Goal: Book appointment/travel/reservation

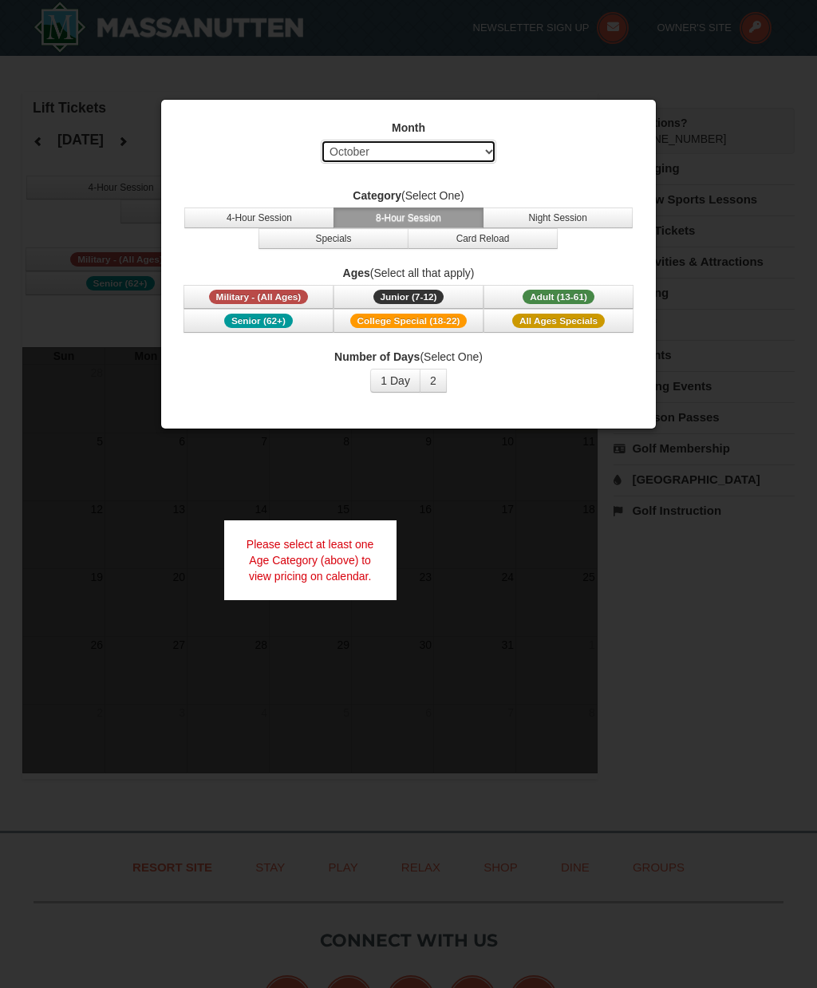
click at [485, 145] on select "Select October November December January February March April May June July Aug…" at bounding box center [409, 152] width 176 height 24
select select "11"
click at [392, 382] on button "1 Day" at bounding box center [395, 381] width 50 height 24
click at [558, 296] on span "Adult (13-61)" at bounding box center [559, 297] width 72 height 14
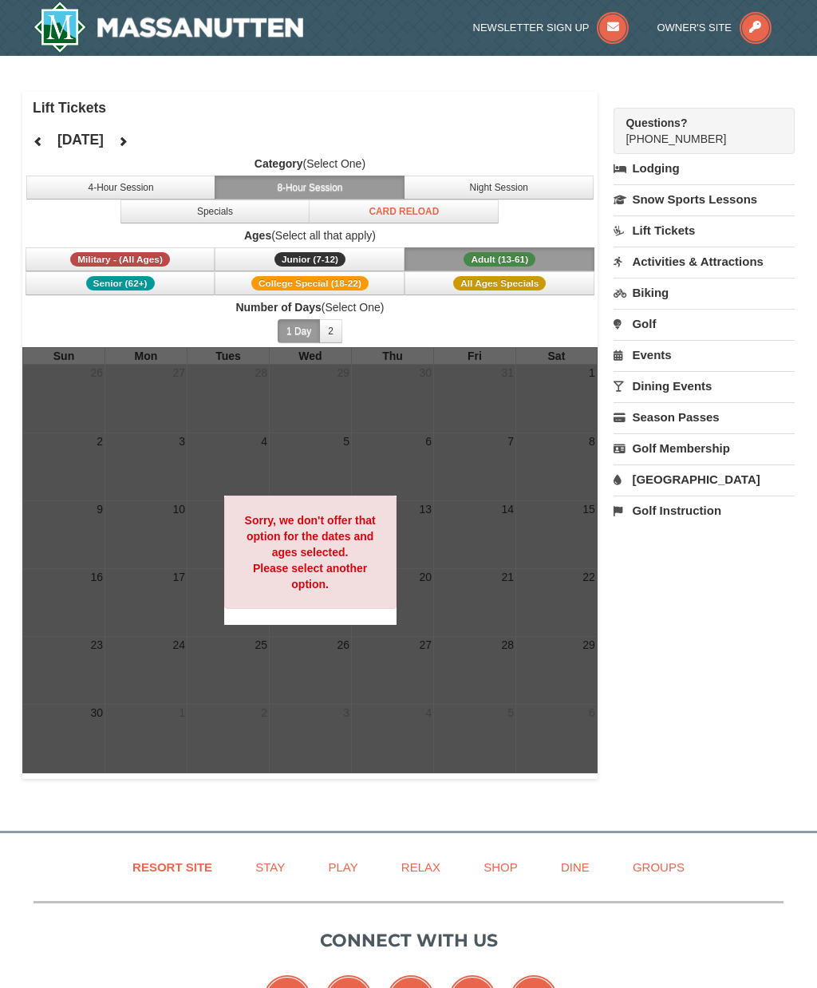
click at [172, 190] on button "4-Hour Session" at bounding box center [121, 188] width 190 height 24
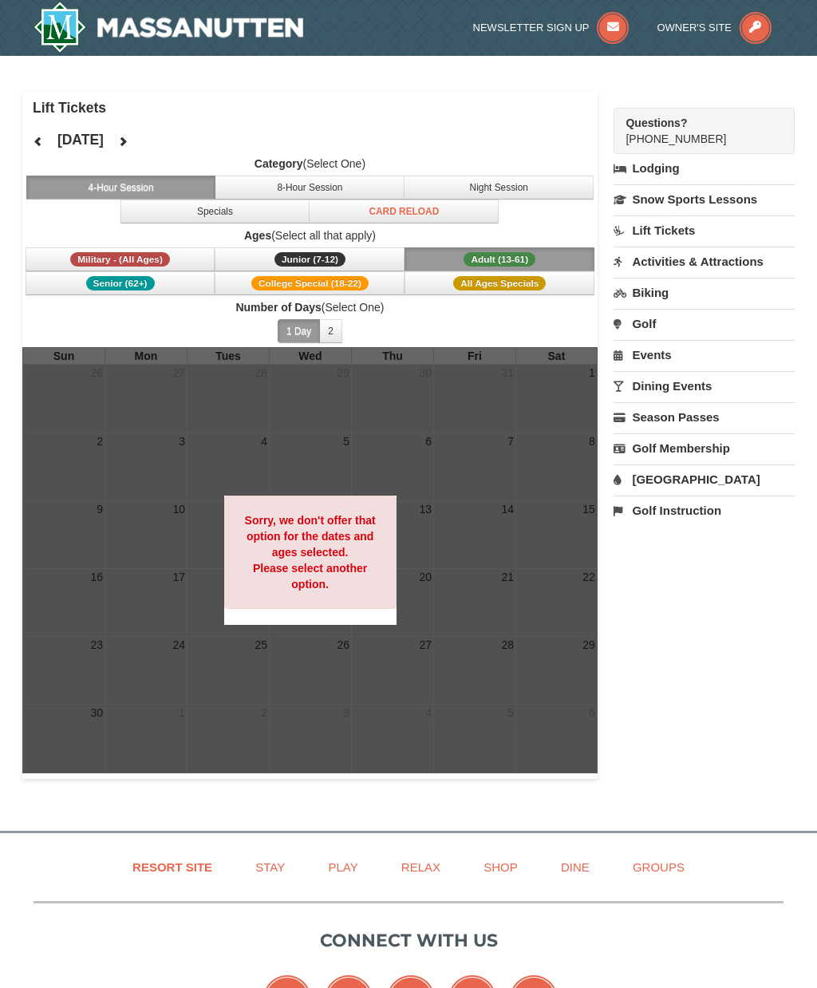
click at [265, 208] on button "Specials" at bounding box center [216, 212] width 190 height 24
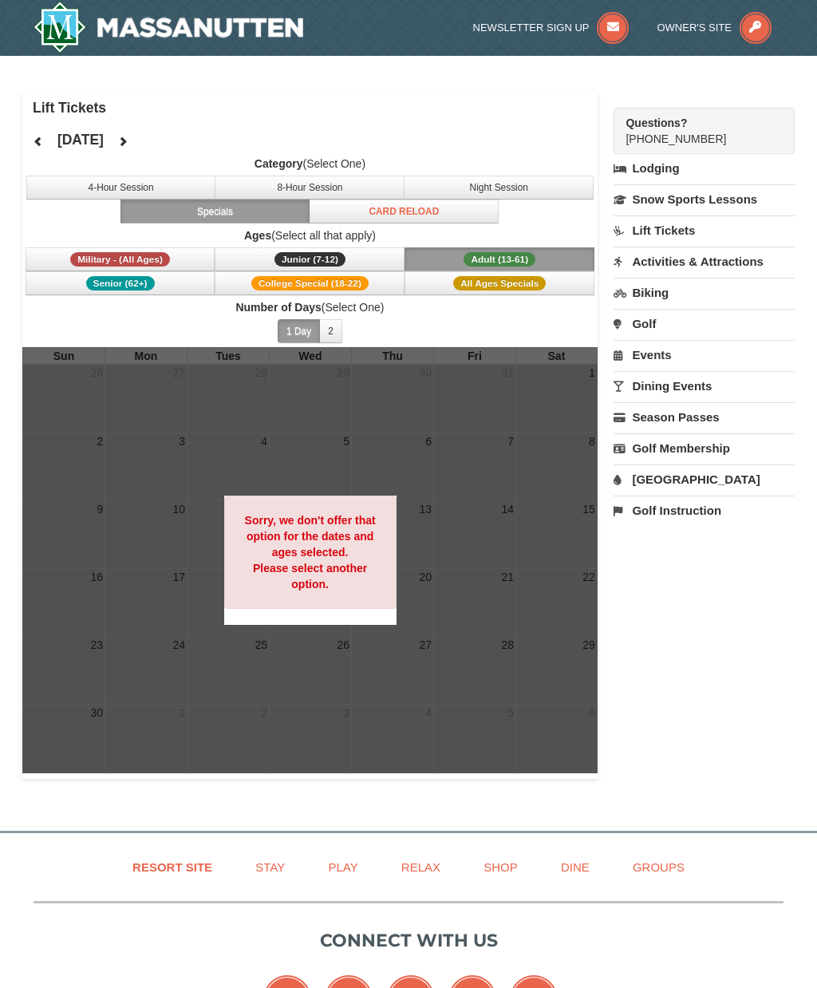
click at [674, 241] on link "Lift Tickets" at bounding box center [704, 231] width 181 height 30
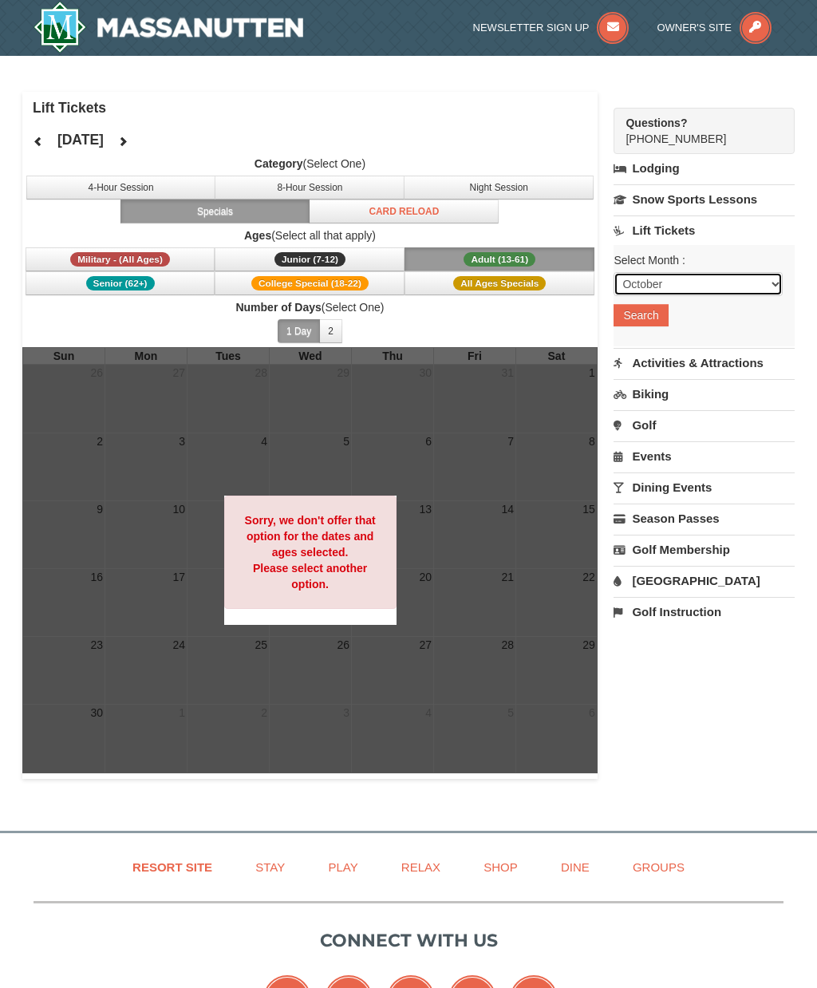
click at [702, 288] on select "October November December January February March April May June July August Sep…" at bounding box center [698, 284] width 169 height 24
select select "11"
click at [652, 316] on button "Search" at bounding box center [641, 315] width 54 height 22
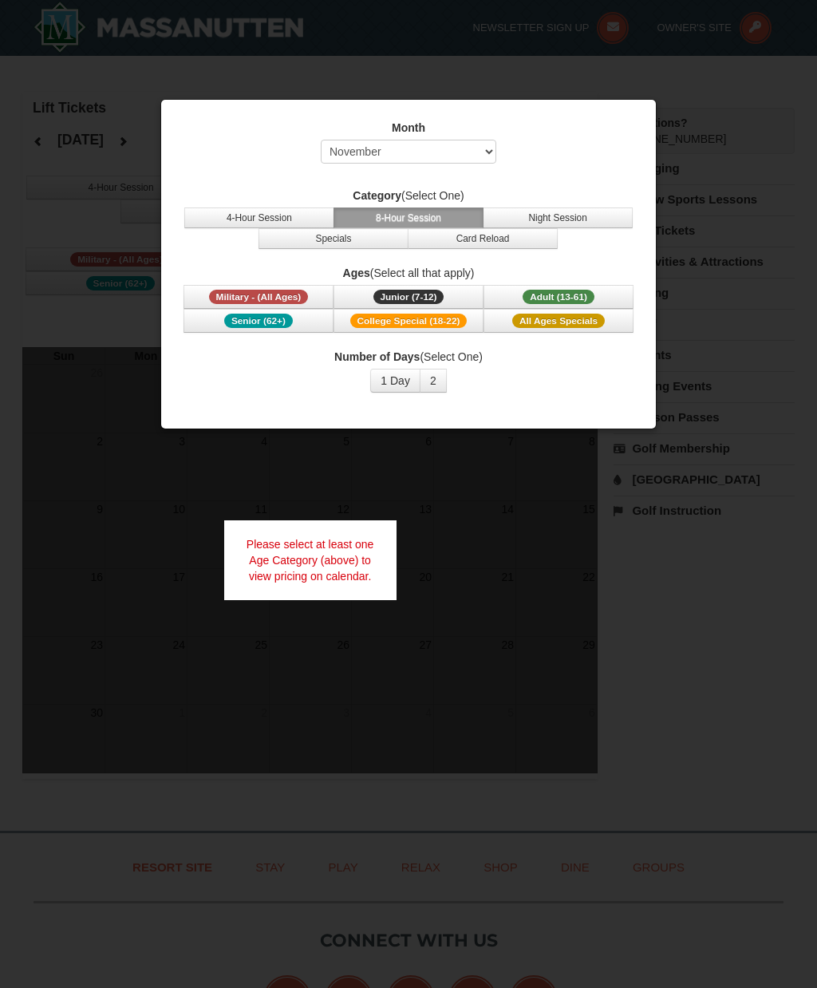
select select "11"
click at [525, 292] on span "Adult (13-61)" at bounding box center [559, 297] width 72 height 14
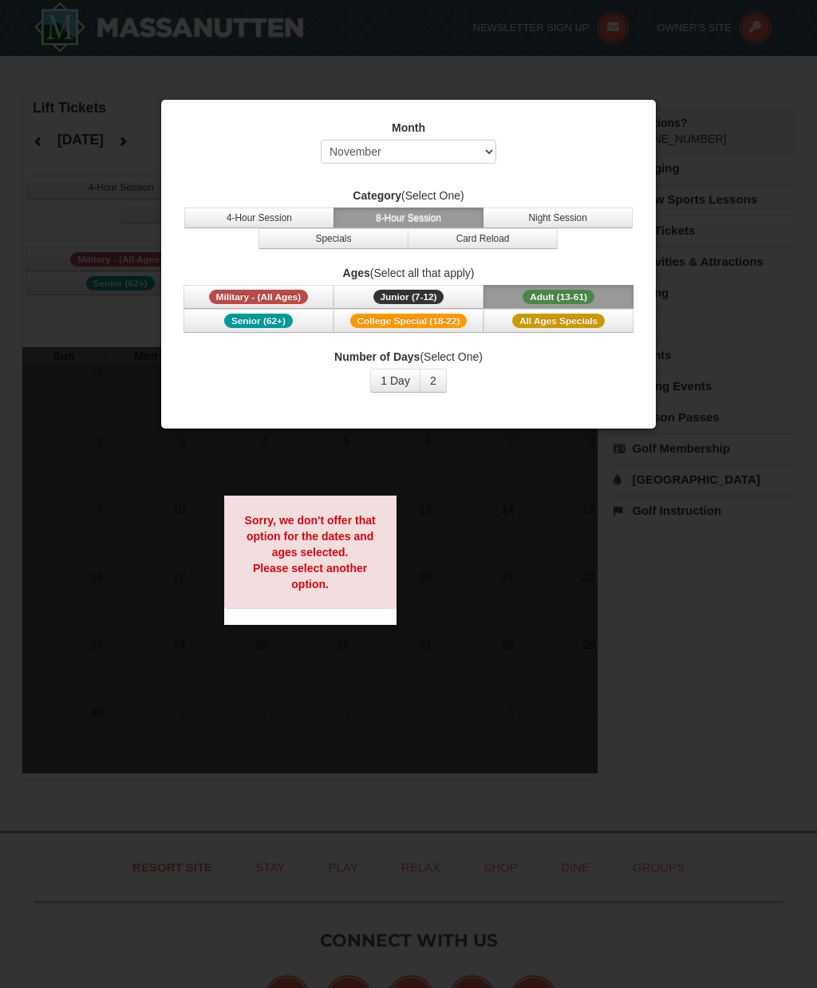
click at [397, 379] on button "1 Day" at bounding box center [395, 381] width 50 height 24
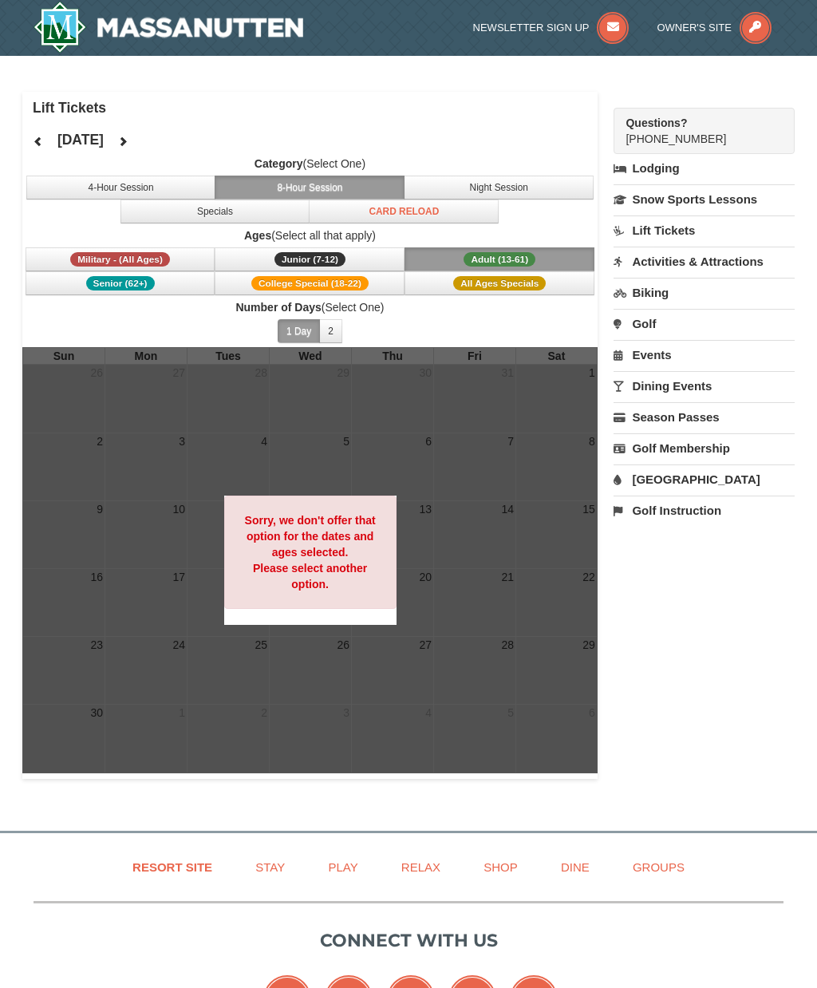
click at [239, 212] on button "Specials" at bounding box center [216, 212] width 190 height 24
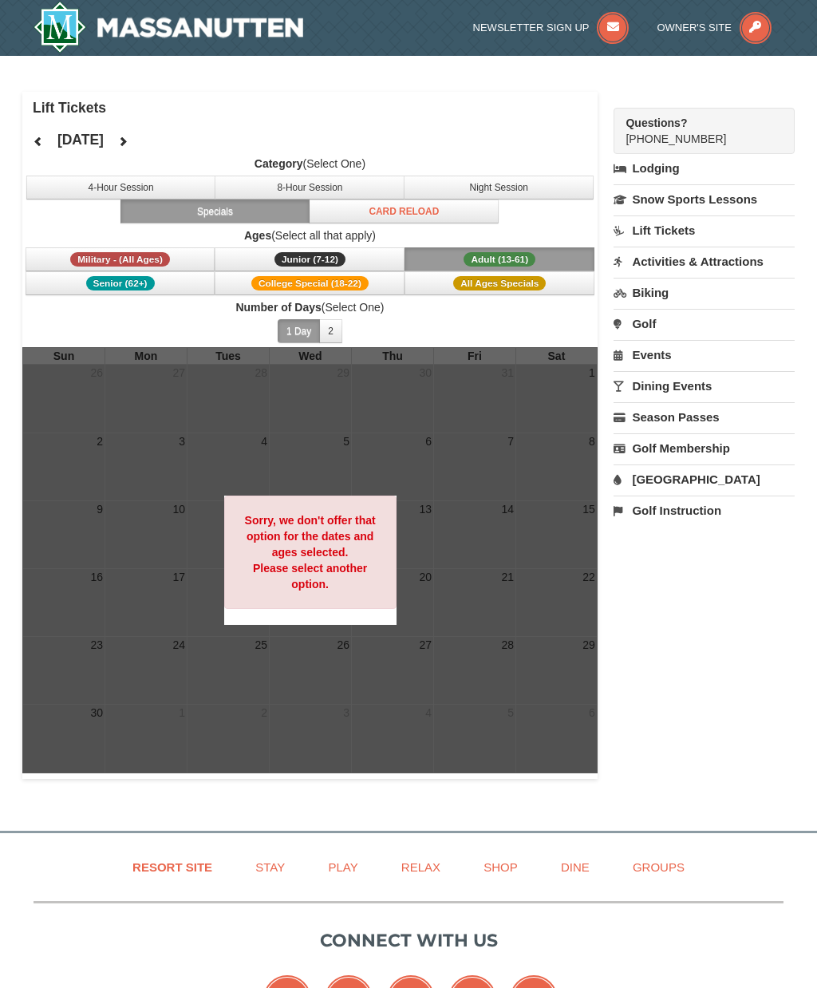
click at [414, 214] on button "Card Reload" at bounding box center [404, 212] width 190 height 24
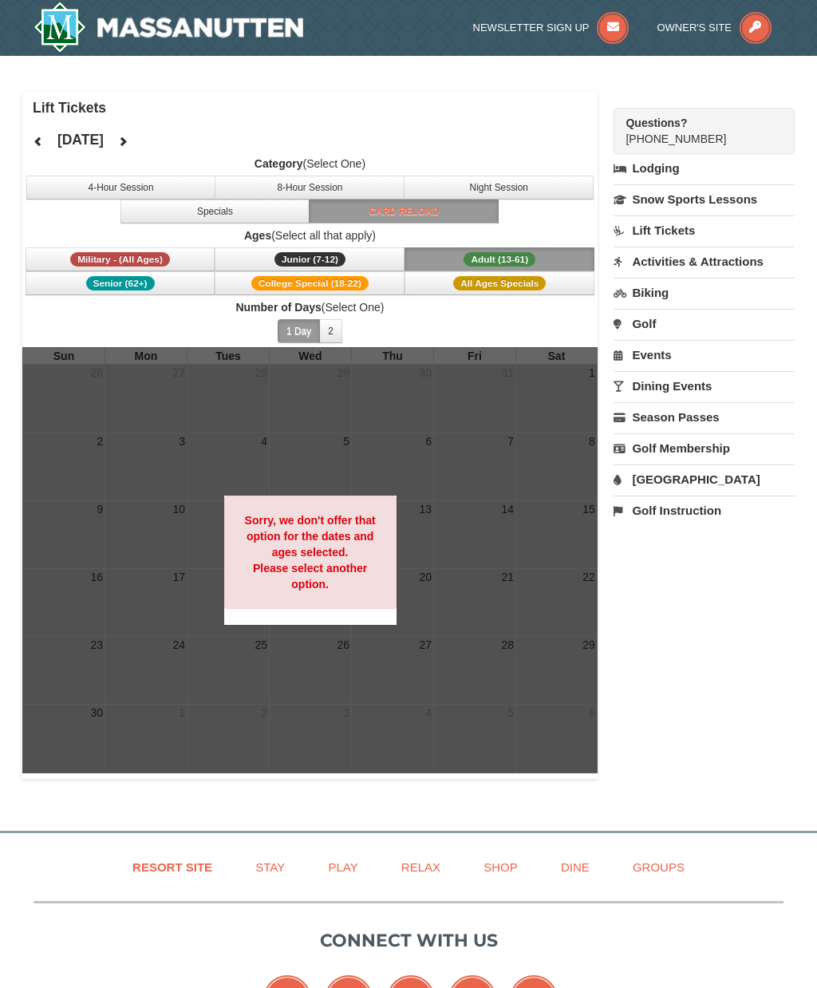
click at [469, 186] on button "Night Session" at bounding box center [499, 188] width 190 height 24
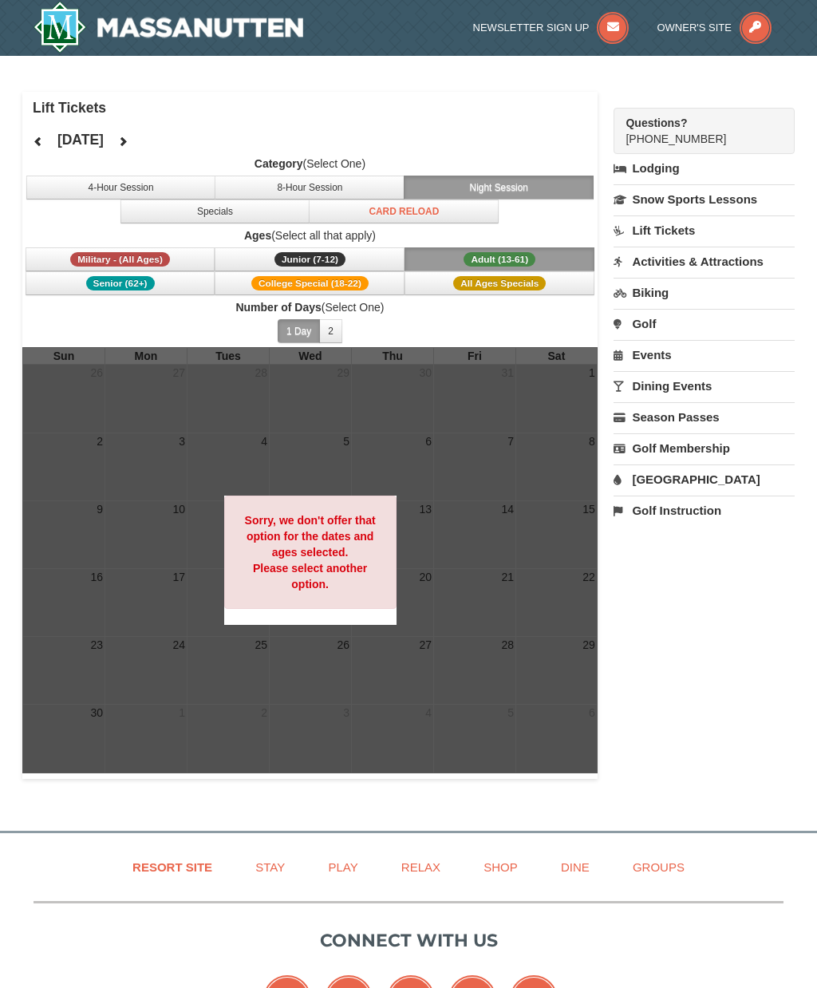
click at [355, 171] on label "Category (Select One)" at bounding box center [310, 164] width 576 height 16
click at [318, 183] on button "8-Hour Session" at bounding box center [310, 188] width 190 height 24
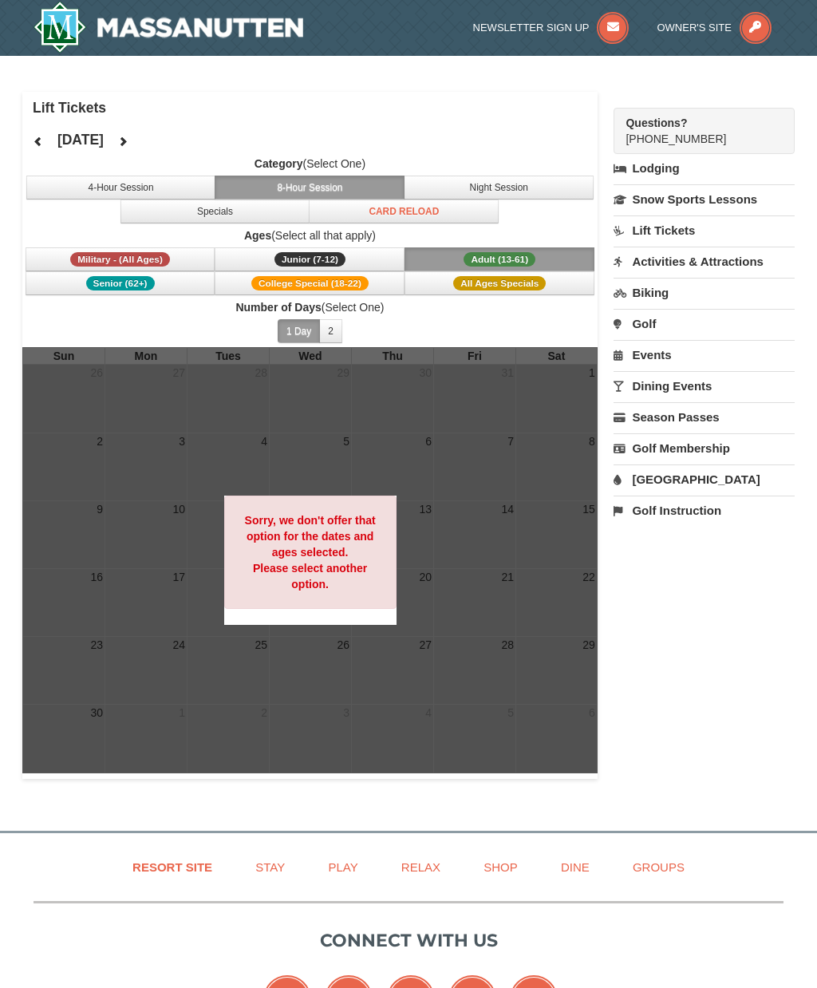
click at [159, 198] on button "4-Hour Session" at bounding box center [121, 188] width 190 height 24
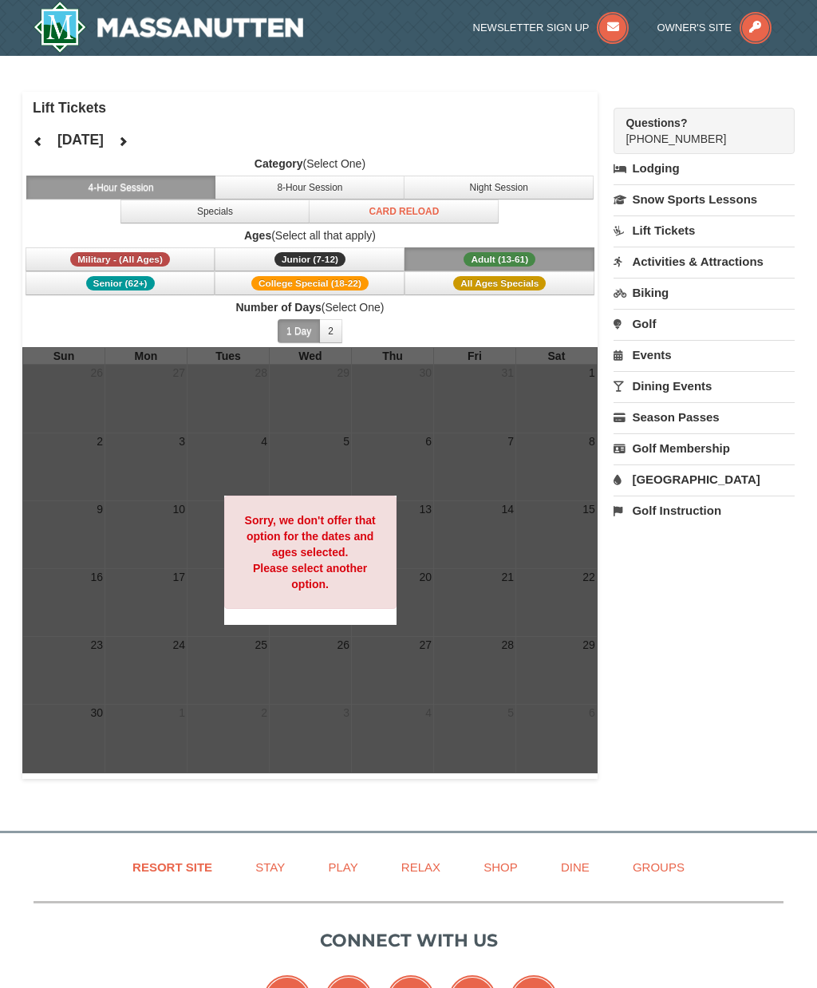
click at [706, 353] on link "Events" at bounding box center [704, 355] width 181 height 30
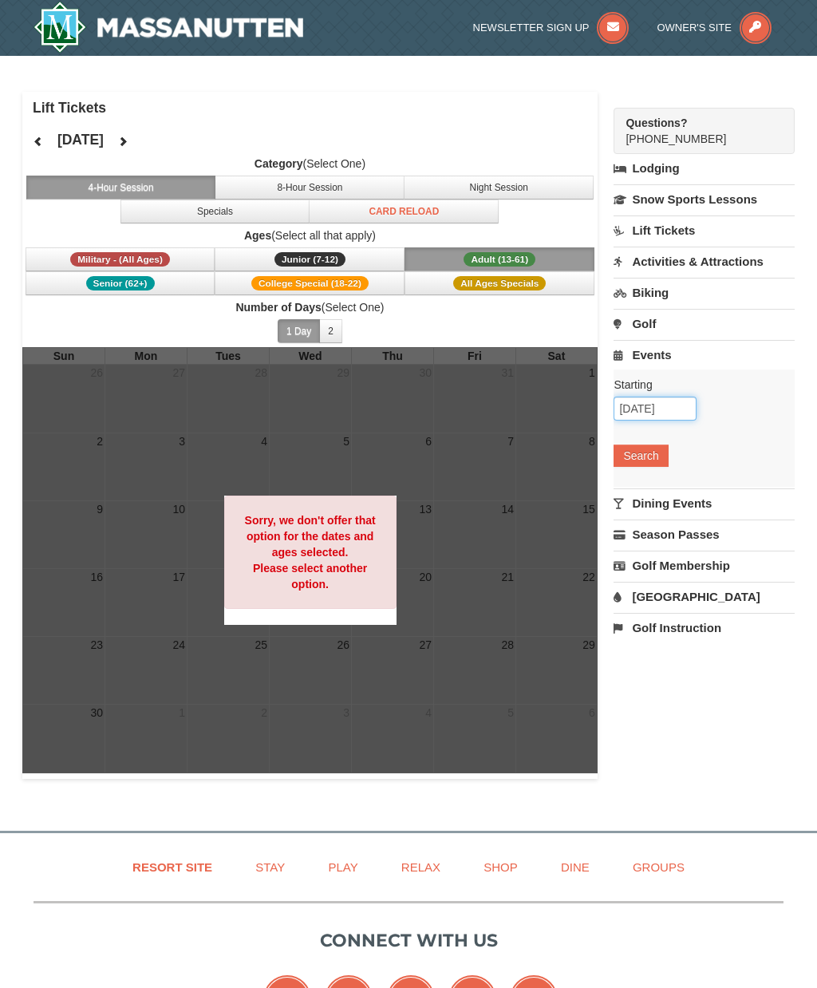
click at [658, 418] on input "10/04/2025" at bounding box center [655, 409] width 83 height 24
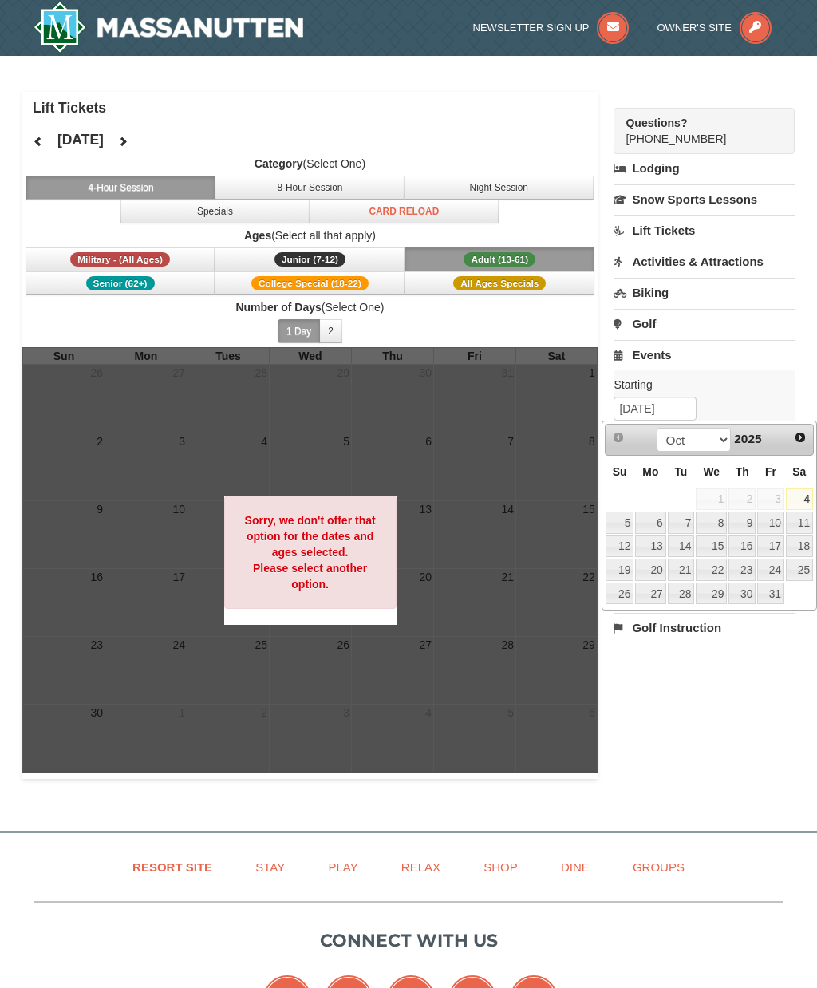
click at [791, 438] on link "Next" at bounding box center [800, 437] width 22 height 22
click at [796, 508] on link "1" at bounding box center [799, 500] width 27 height 22
type input "[DATE]"
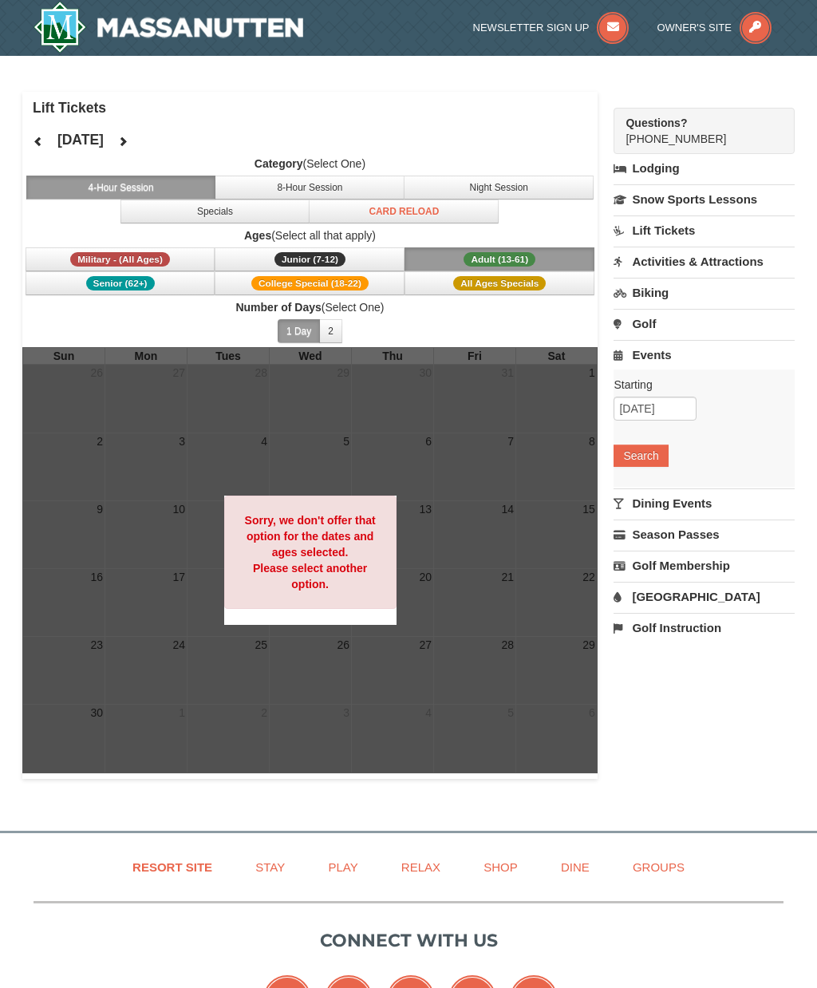
click at [648, 452] on button "Search" at bounding box center [641, 456] width 54 height 22
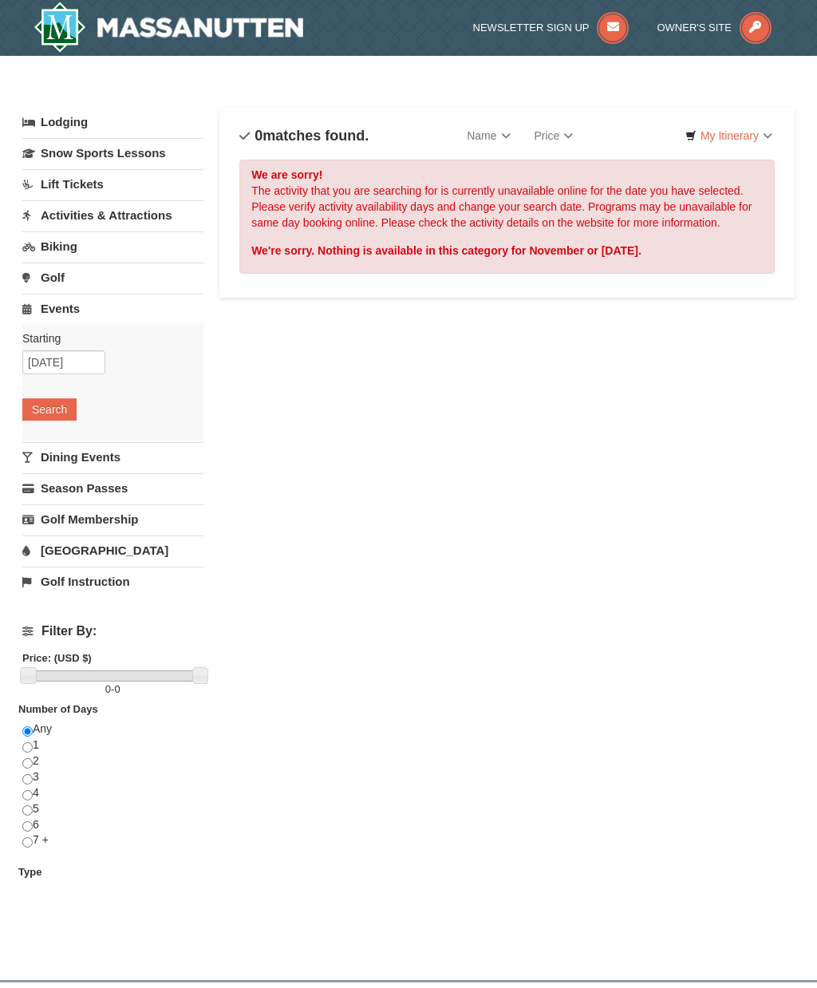
click at [109, 465] on link "Dining Events" at bounding box center [112, 457] width 181 height 30
click at [63, 442] on button "Search" at bounding box center [49, 440] width 54 height 22
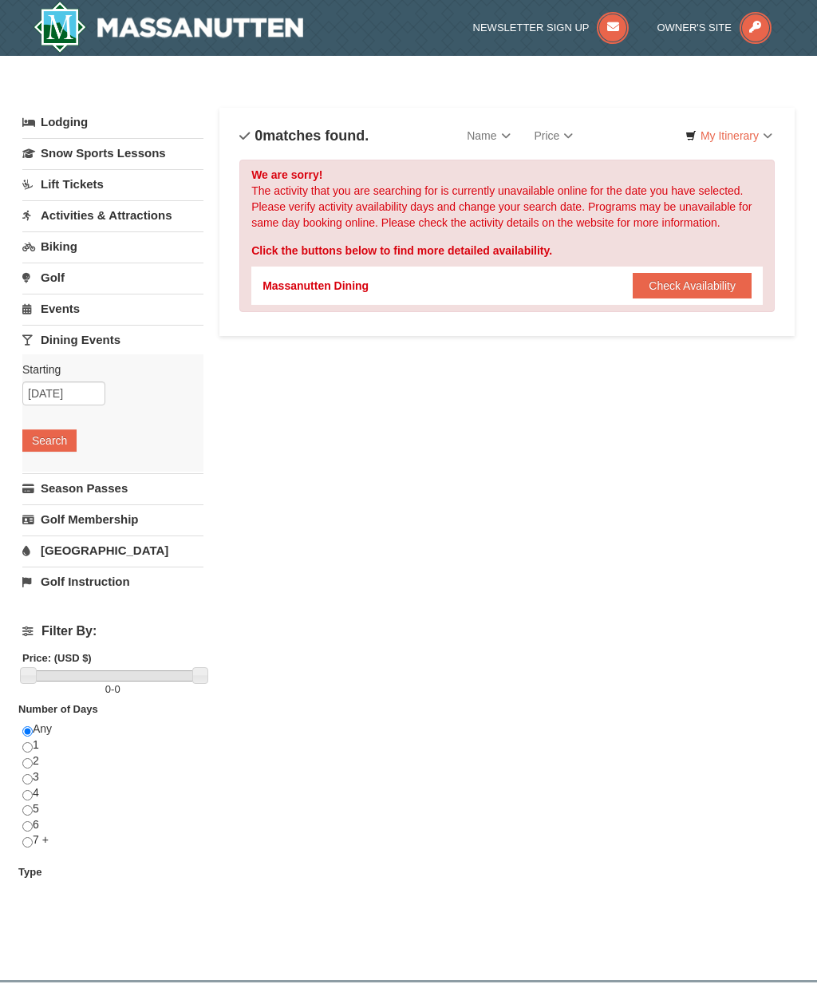
click at [153, 211] on link "Activities & Attractions" at bounding box center [112, 215] width 181 height 30
click at [66, 321] on button "Search" at bounding box center [49, 316] width 54 height 22
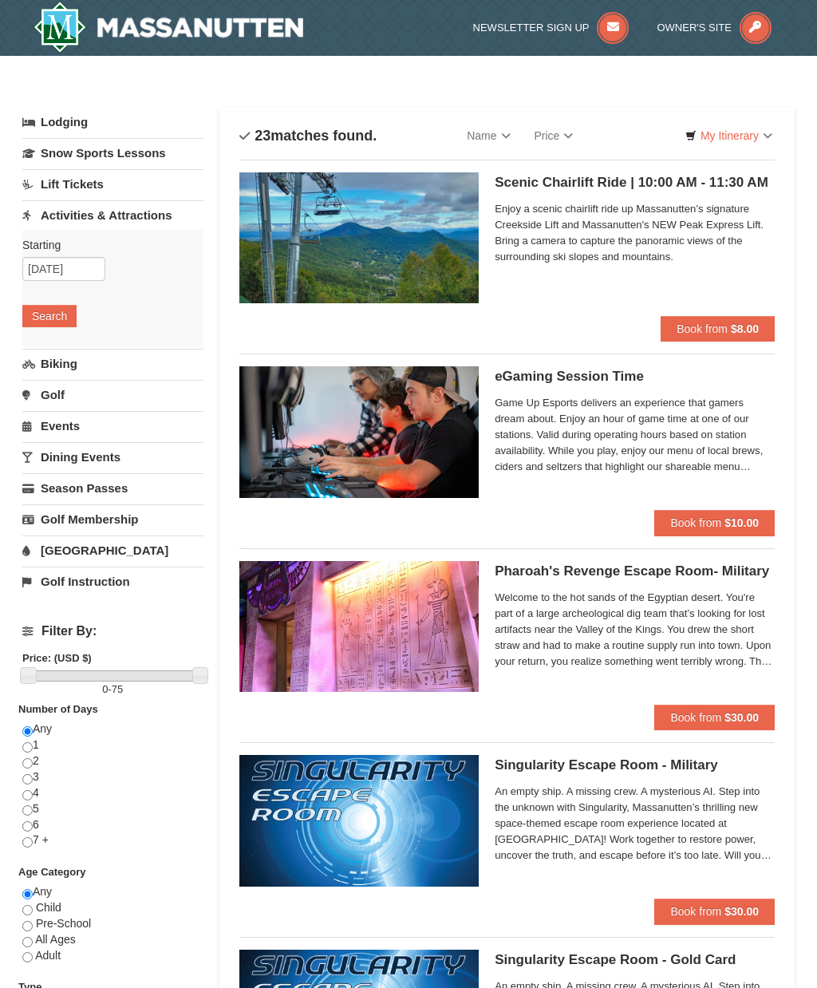
click at [702, 163] on div "Scenic Chairlift Ride | 10:00 AM - 11:30 AM Massanutten Scenic Chairlift Rides …" at bounding box center [507, 244] width 536 height 168
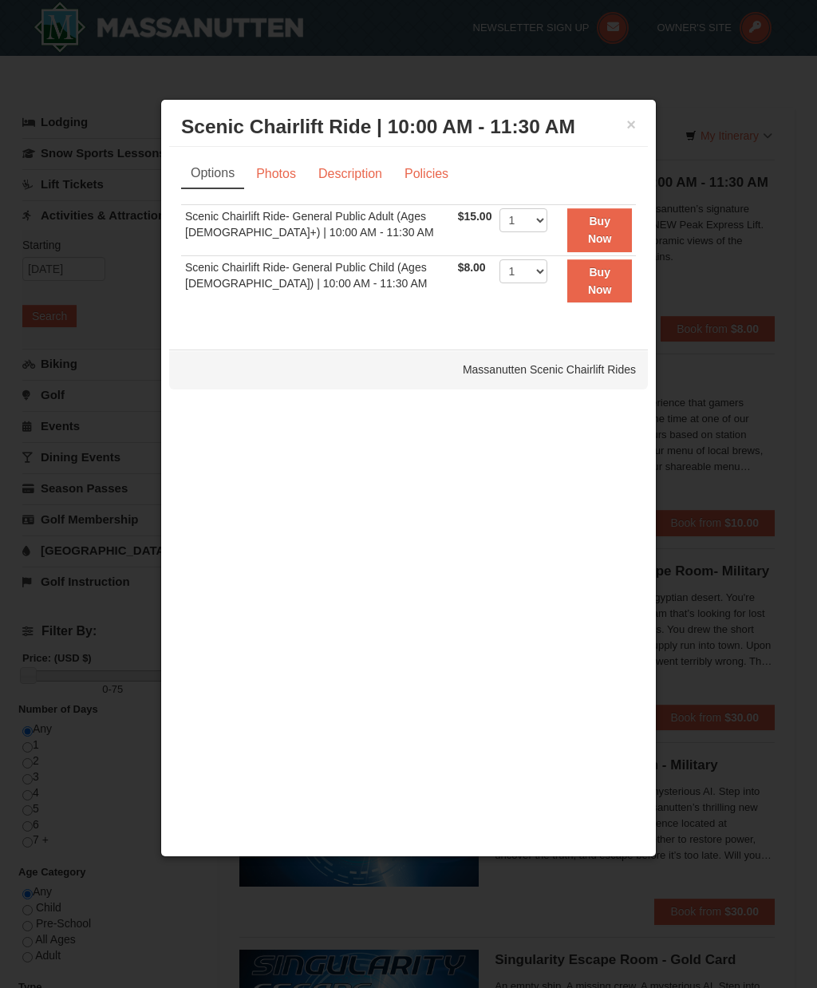
click at [627, 117] on button "×" at bounding box center [632, 125] width 10 height 16
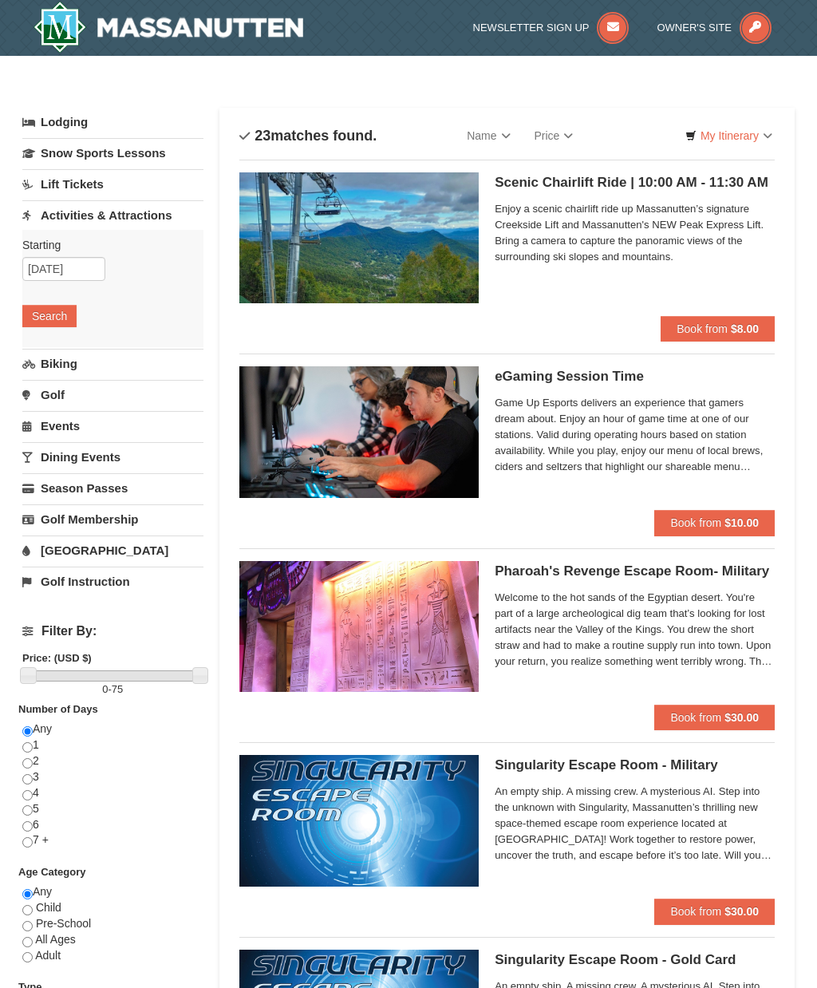
click at [597, 182] on h5 "Scenic Chairlift Ride | 10:00 AM - 11:30 AM Massanutten Scenic Chairlift Rides" at bounding box center [635, 183] width 280 height 16
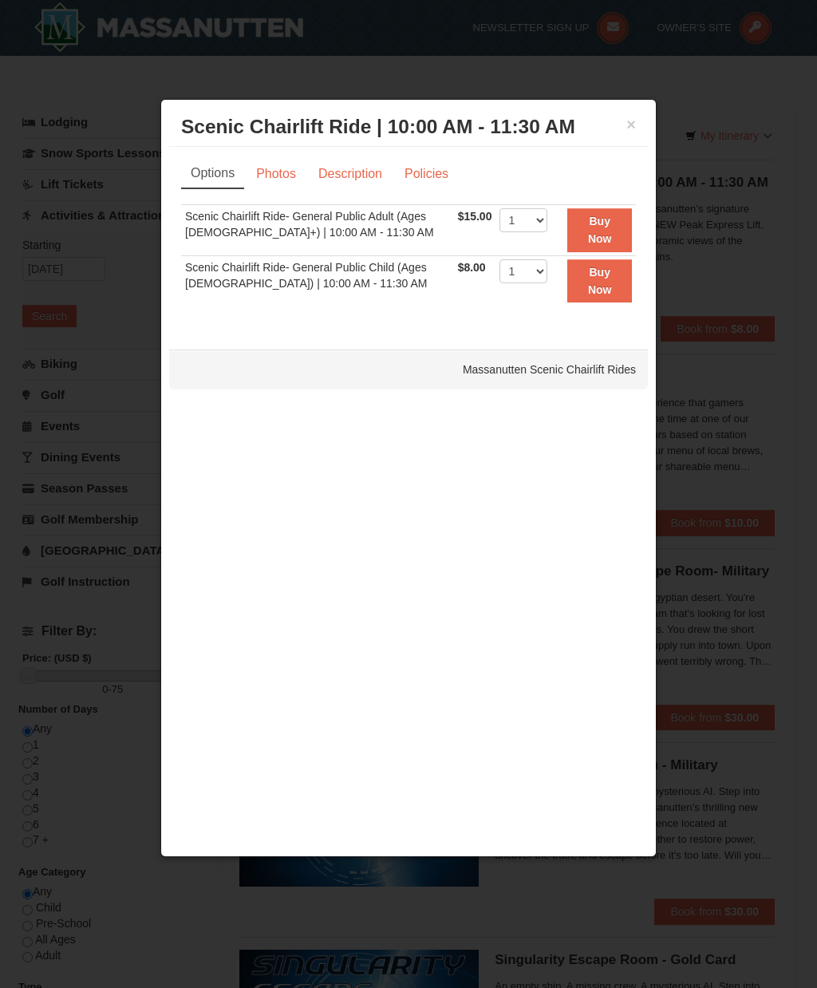
click at [712, 144] on div at bounding box center [408, 494] width 817 height 988
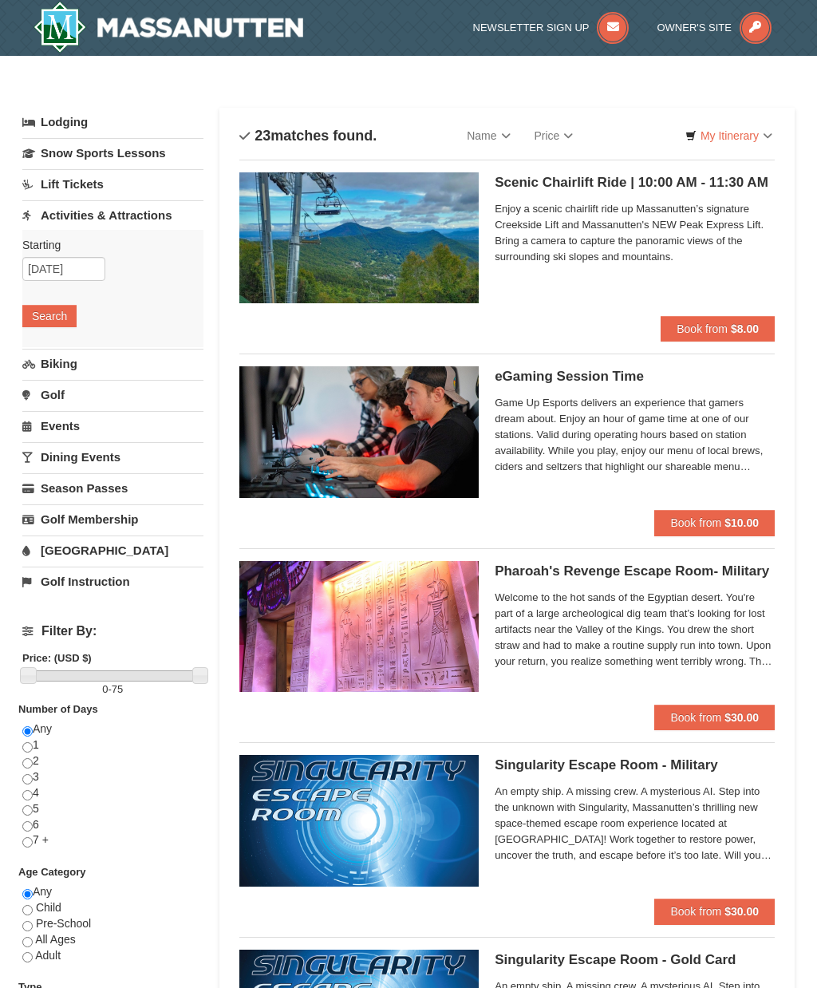
click at [48, 179] on link "Lift Tickets" at bounding box center [112, 184] width 181 height 30
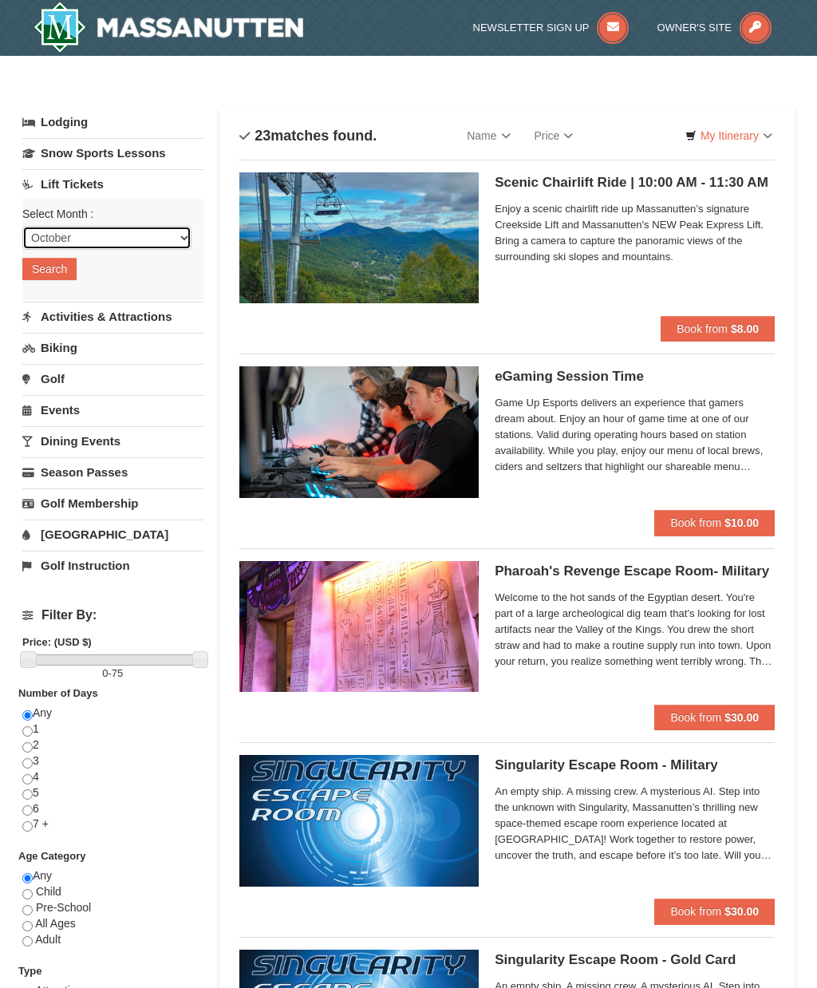
click at [49, 236] on select "October November December January February March April May June July August Sep…" at bounding box center [106, 238] width 169 height 24
select select "11"
click at [36, 266] on button "Search" at bounding box center [49, 269] width 54 height 22
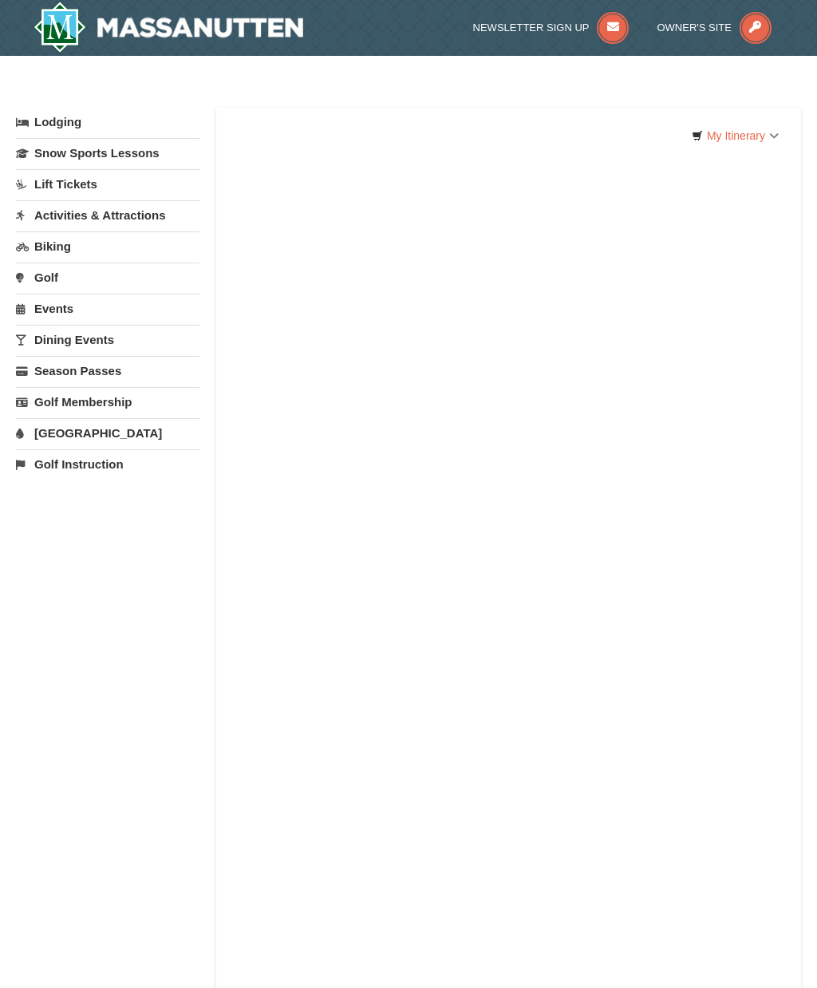
click at [74, 144] on link "Snow Sports Lessons" at bounding box center [108, 153] width 184 height 30
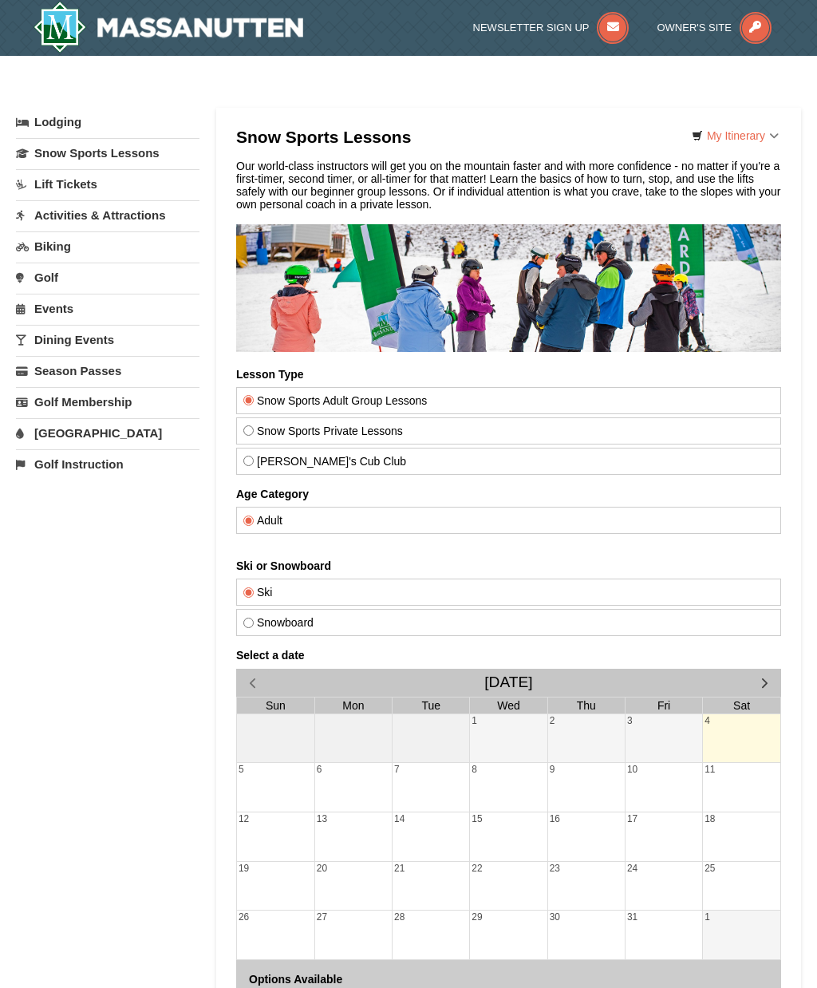
click at [655, 596] on label "Ski" at bounding box center [508, 592] width 531 height 13
click at [254, 596] on input "Ski" at bounding box center [248, 593] width 10 height 10
click at [658, 619] on label "Snowboard" at bounding box center [508, 622] width 531 height 13
click at [254, 619] on input "Snowboard" at bounding box center [248, 623] width 10 height 10
radio input "true"
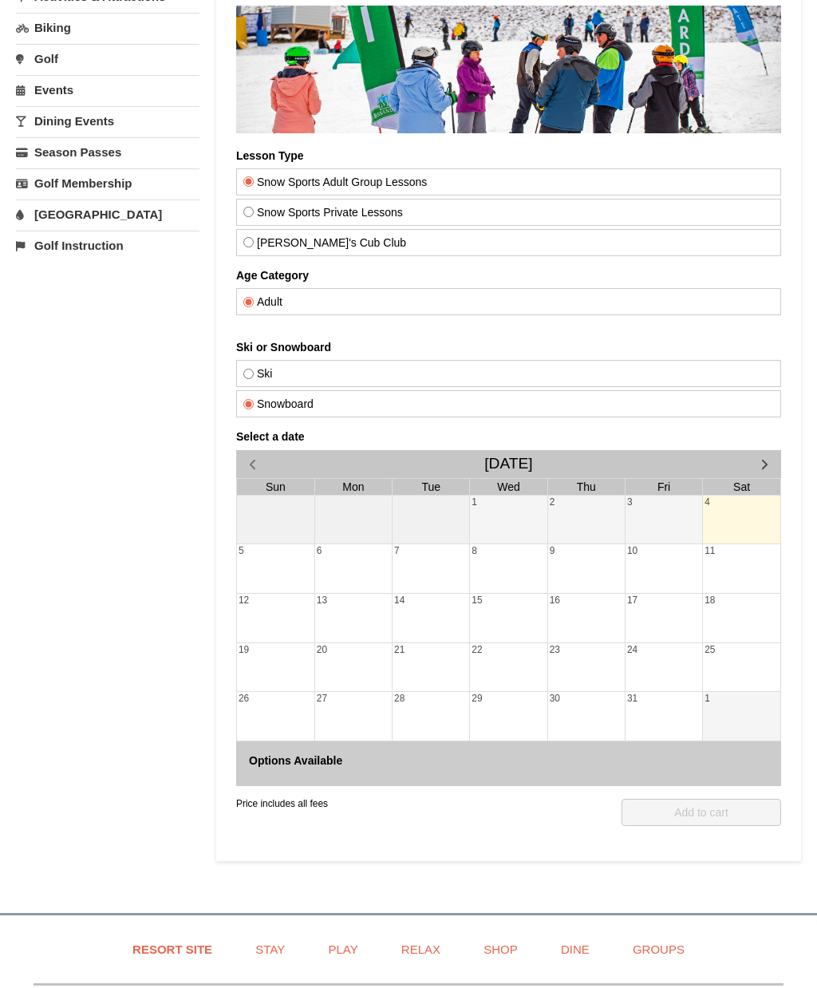
scroll to position [267, 0]
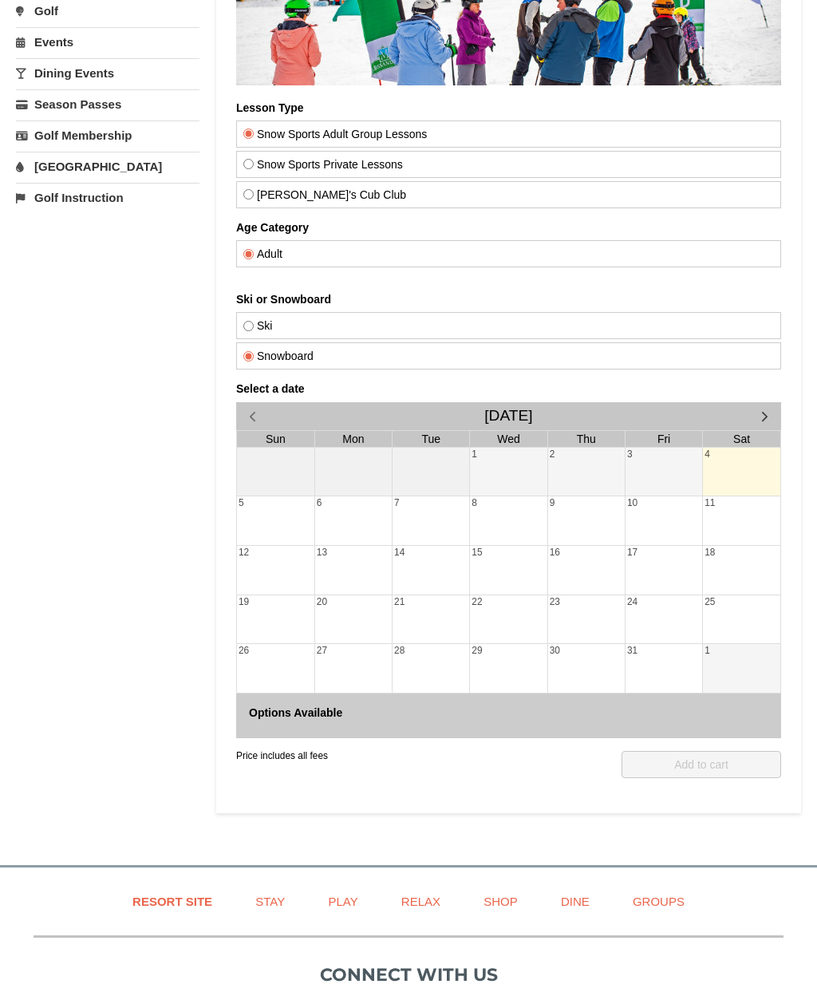
click at [737, 473] on div at bounding box center [741, 473] width 77 height 22
click at [761, 425] on button "button" at bounding box center [765, 416] width 33 height 28
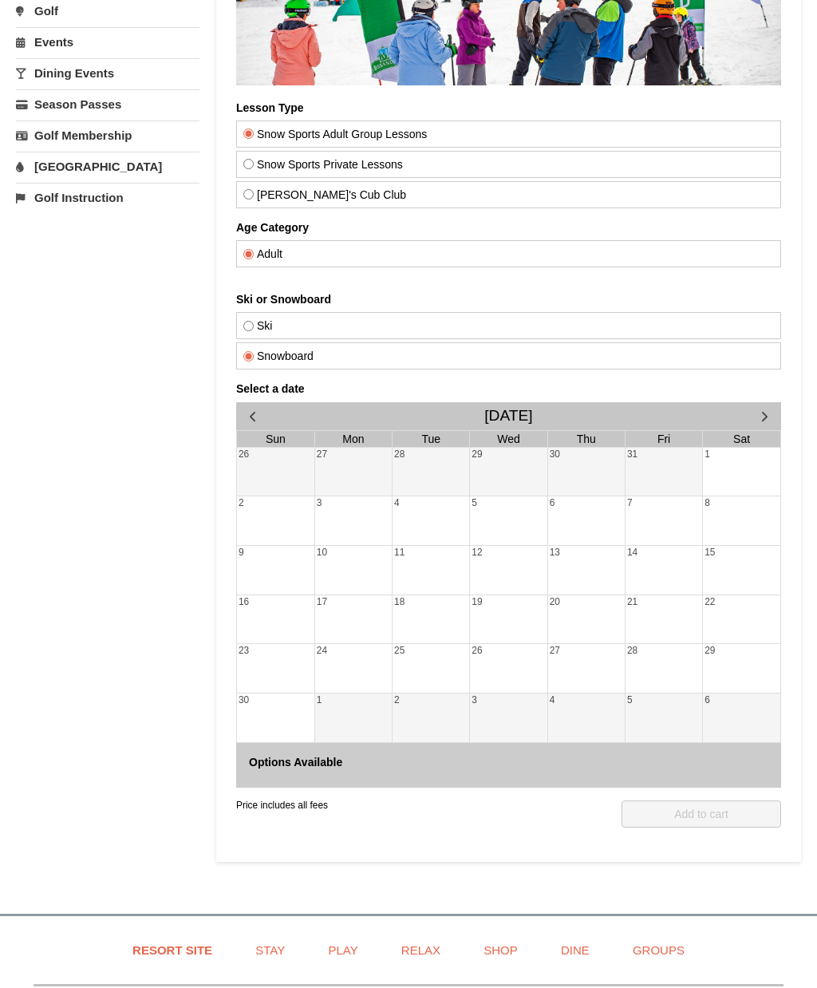
click at [721, 493] on div "1" at bounding box center [741, 472] width 77 height 49
click at [744, 473] on div at bounding box center [741, 473] width 77 height 22
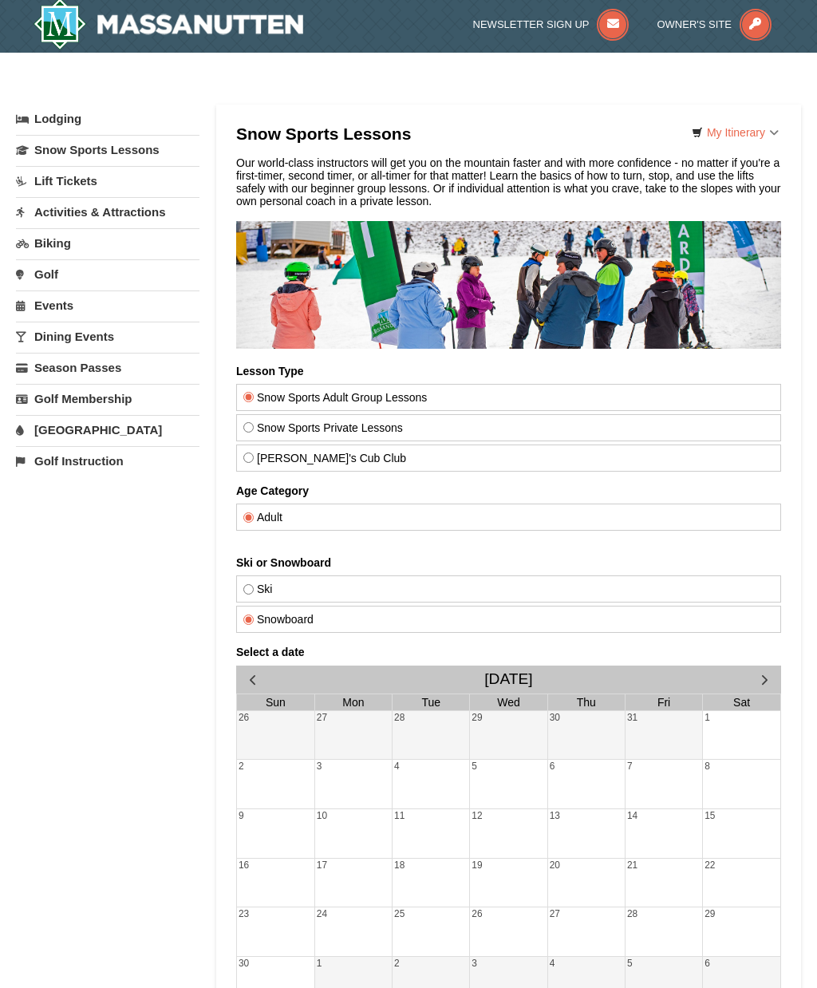
scroll to position [0, 0]
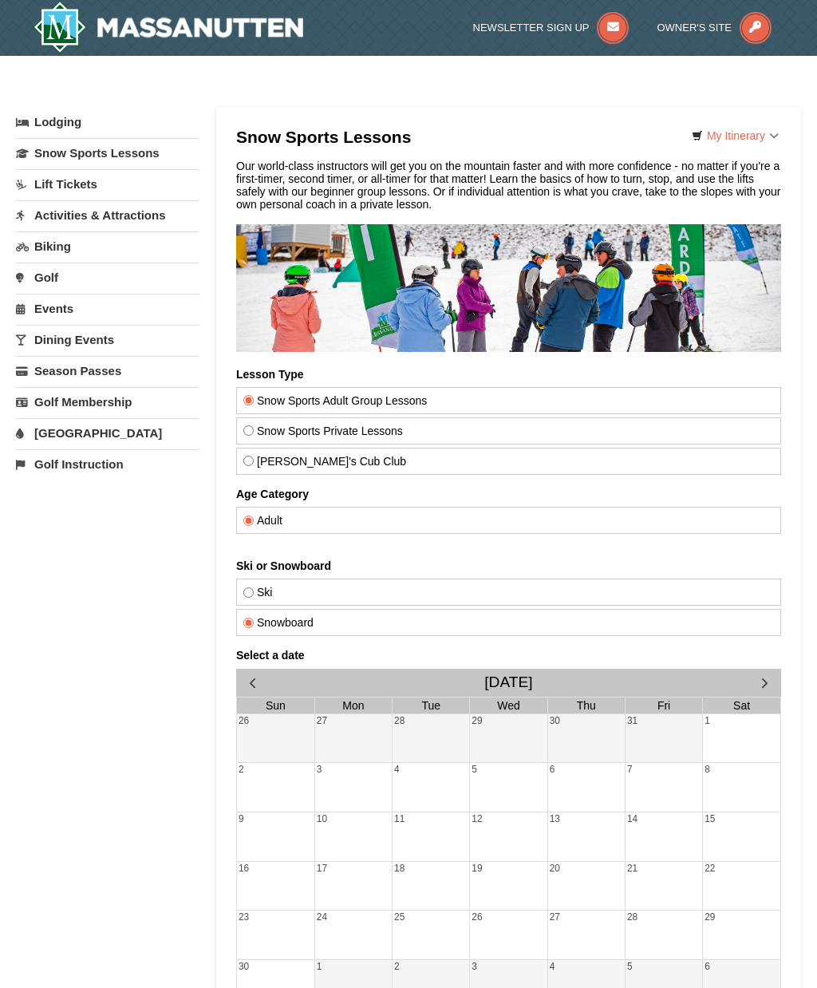
click at [592, 446] on div "Snow Sports Adult Group Lessons Snow Sports Private Lessons Theo's Cub Club" at bounding box center [508, 431] width 545 height 88
click at [595, 449] on div "Theo's Cub Club" at bounding box center [508, 461] width 545 height 27
click at [568, 457] on label "Theo's Cub Club" at bounding box center [508, 461] width 531 height 13
click at [254, 457] on input "Theo's Cub Club" at bounding box center [248, 461] width 10 height 10
radio input "true"
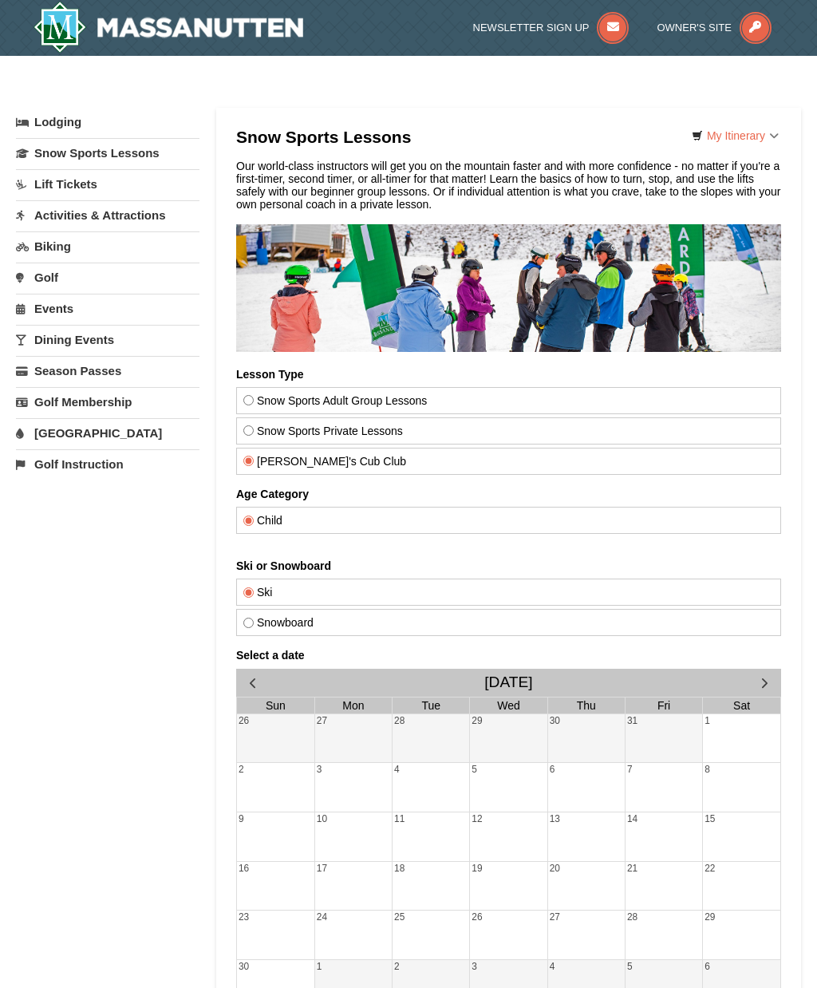
click at [572, 425] on label "Snow Sports Private Lessons" at bounding box center [508, 431] width 531 height 13
click at [254, 425] on input "Snow Sports Private Lessons" at bounding box center [248, 430] width 10 height 10
radio input "true"
click at [593, 394] on label "Snow Sports Adult Group Lessons" at bounding box center [508, 400] width 531 height 13
click at [254, 395] on input "Snow Sports Adult Group Lessons" at bounding box center [248, 400] width 10 height 10
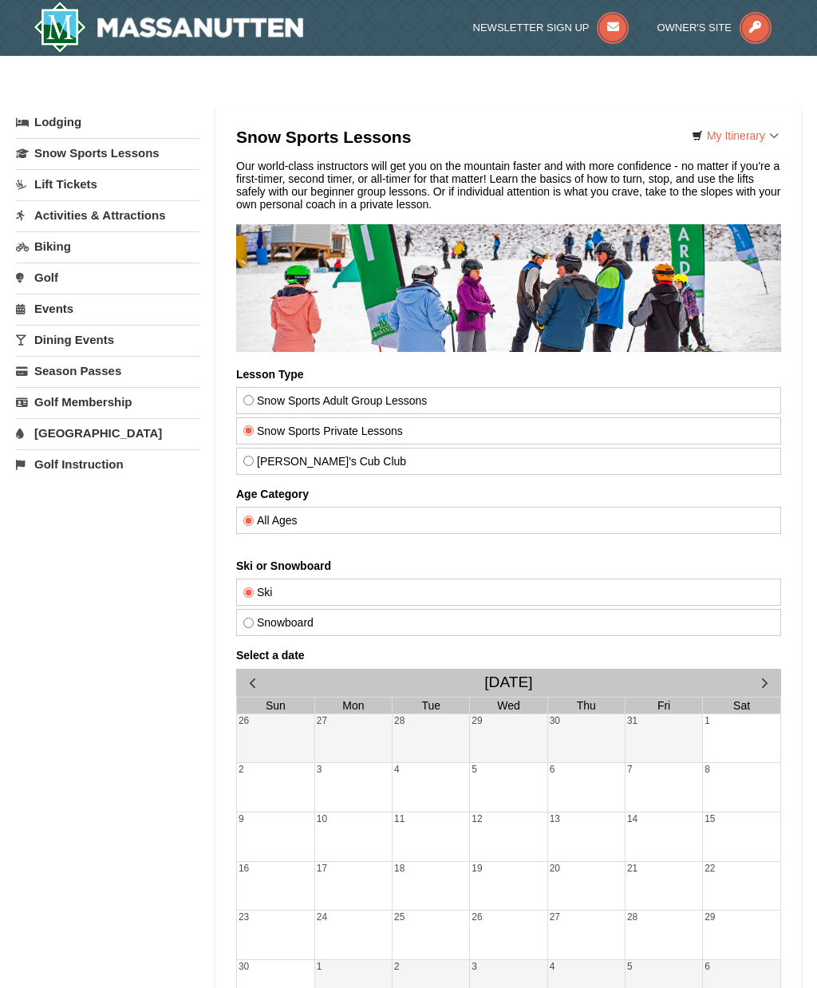
radio input "true"
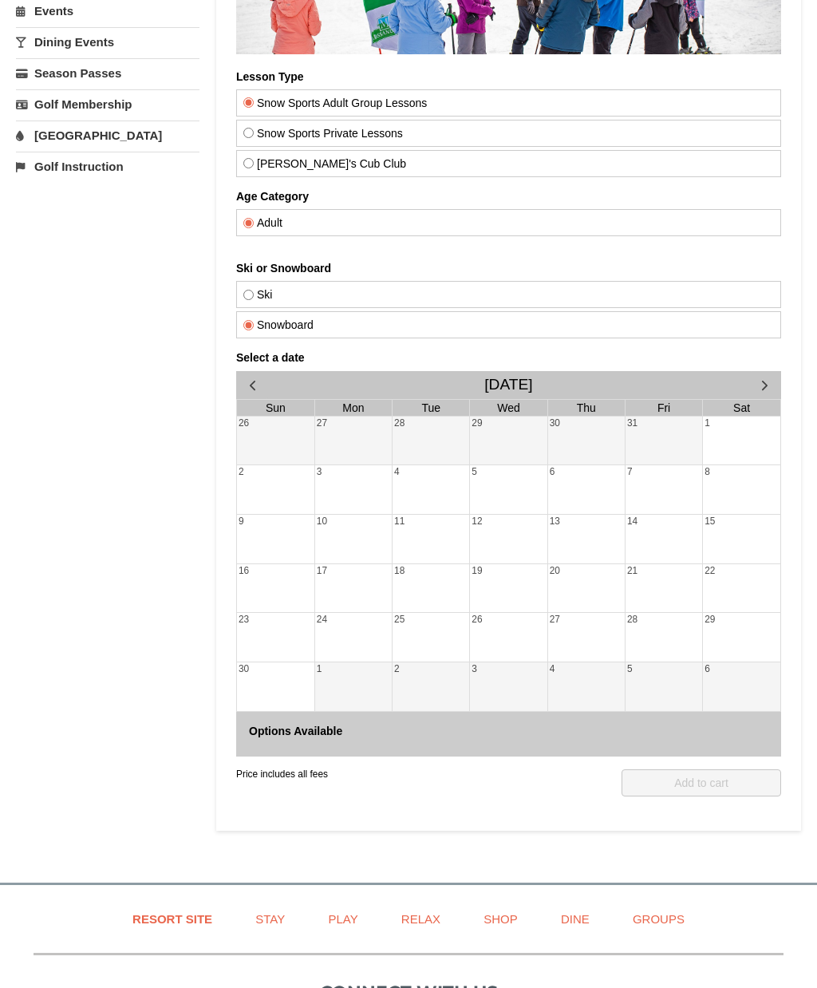
scroll to position [362, 0]
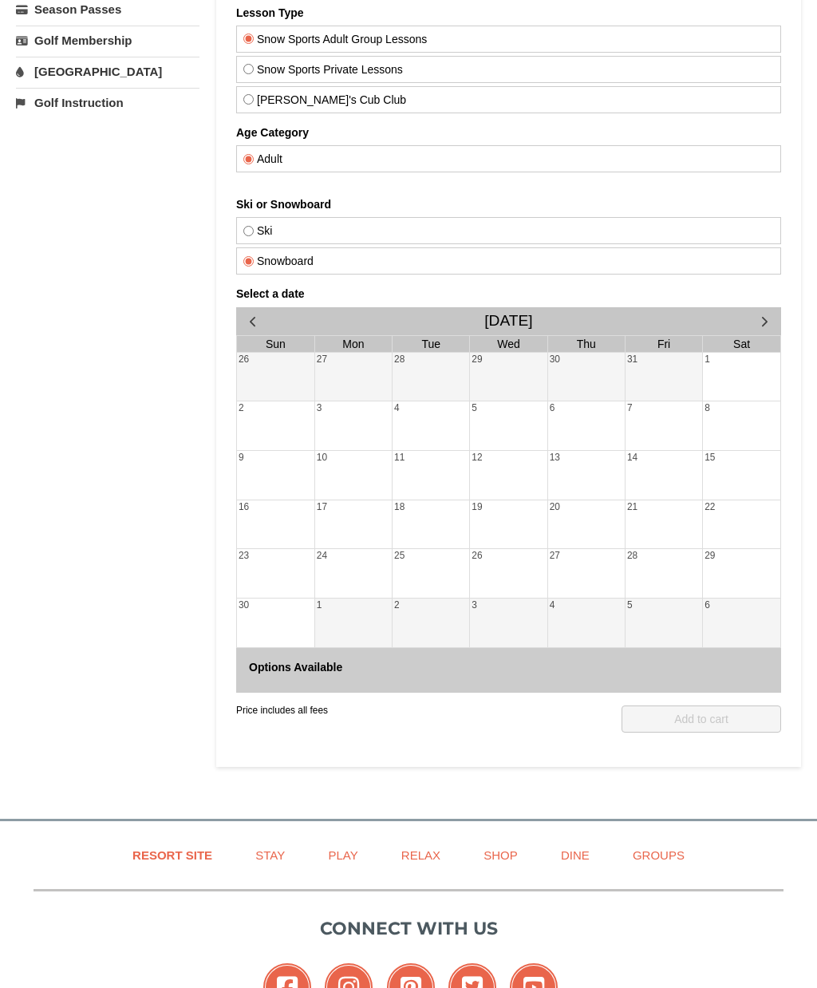
click at [696, 700] on div "Price includes all fees QTY: 1 Add to cart" at bounding box center [508, 738] width 545 height 91
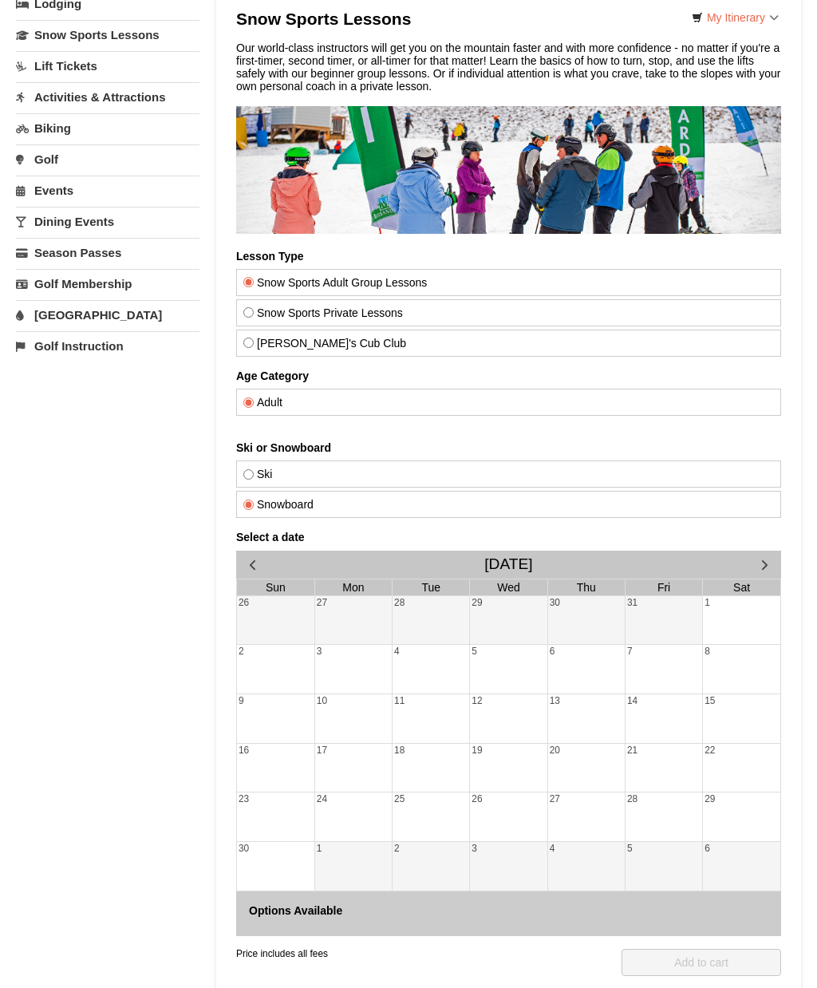
scroll to position [0, 0]
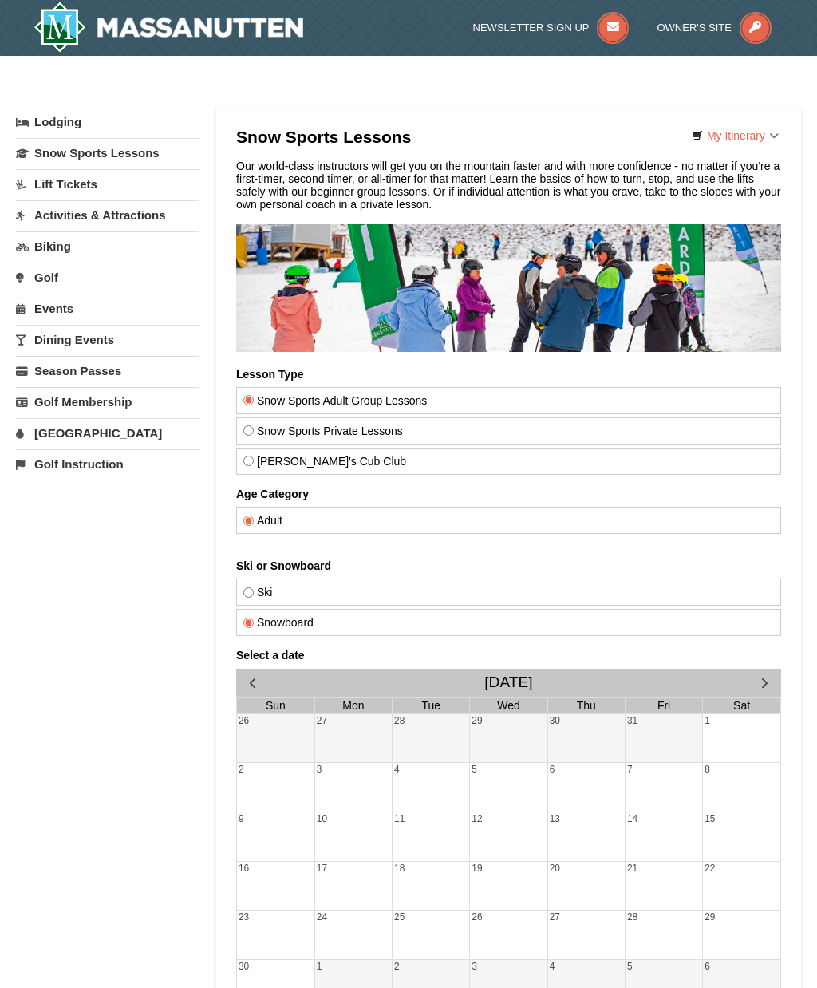
click at [34, 119] on link "Lodging" at bounding box center [108, 122] width 184 height 29
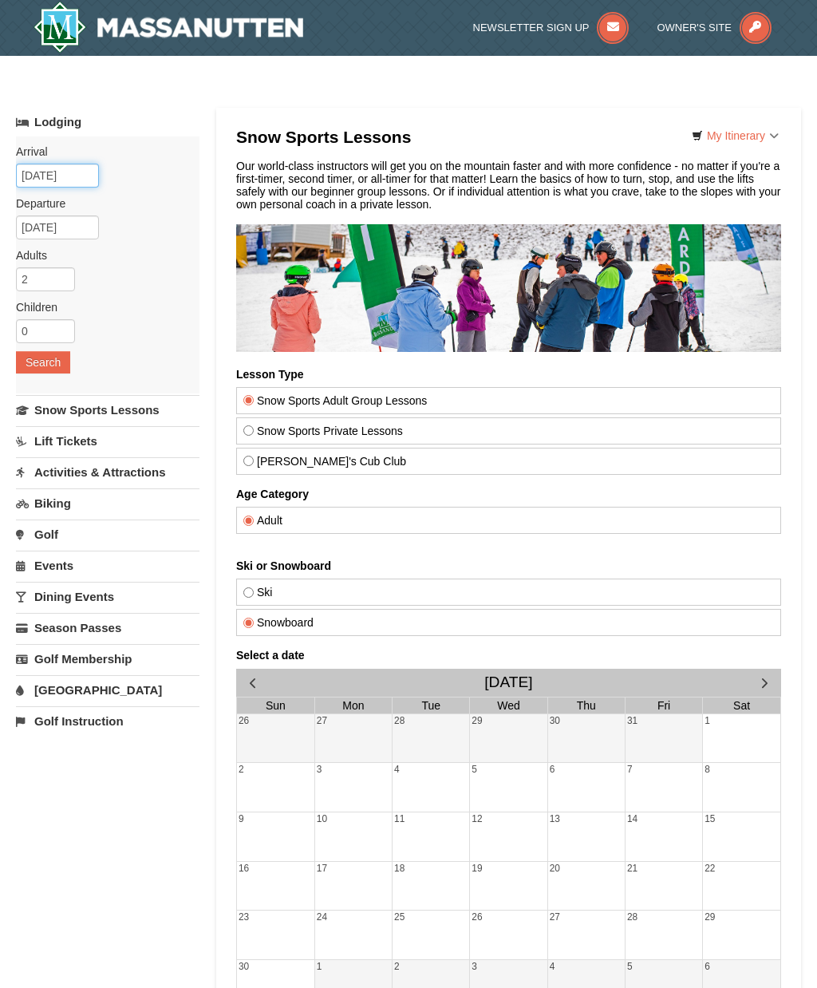
click at [34, 164] on input "10/04/2025" at bounding box center [57, 176] width 83 height 24
click at [34, 163] on div "Arrival Please format dates MM/DD/YYYY Please format dates MM/DD/YYYY 10/04/202…" at bounding box center [108, 264] width 184 height 257
type input "10/05/2025"
click at [45, 171] on input "10/04/2025" at bounding box center [57, 176] width 83 height 24
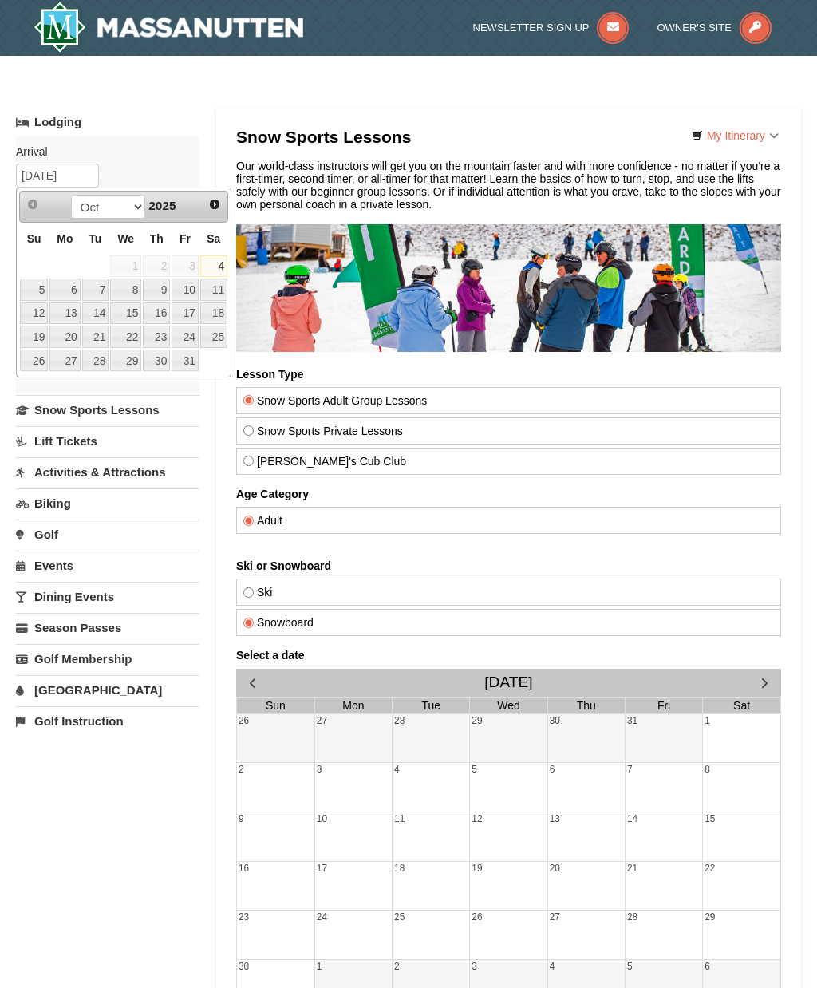
click at [214, 199] on span "Next" at bounding box center [214, 204] width 13 height 13
click at [215, 261] on link "1" at bounding box center [213, 266] width 27 height 22
type input "[DATE]"
type input "11/02/2025"
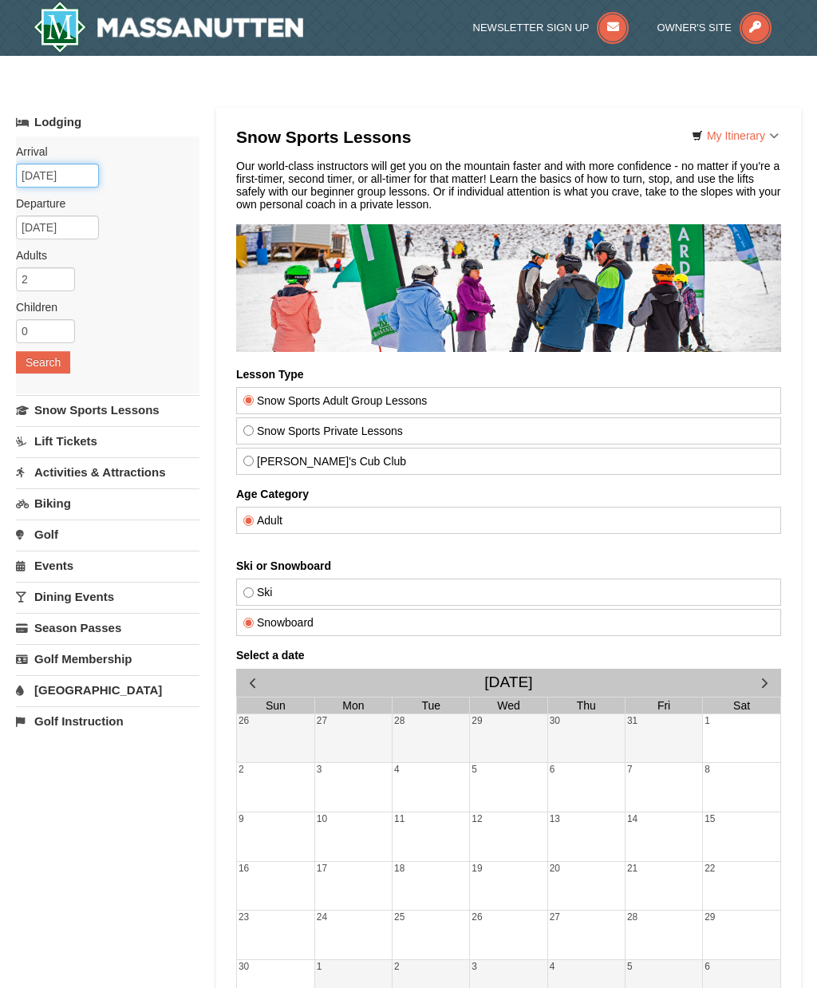
click at [49, 170] on input "[DATE]" at bounding box center [57, 176] width 83 height 24
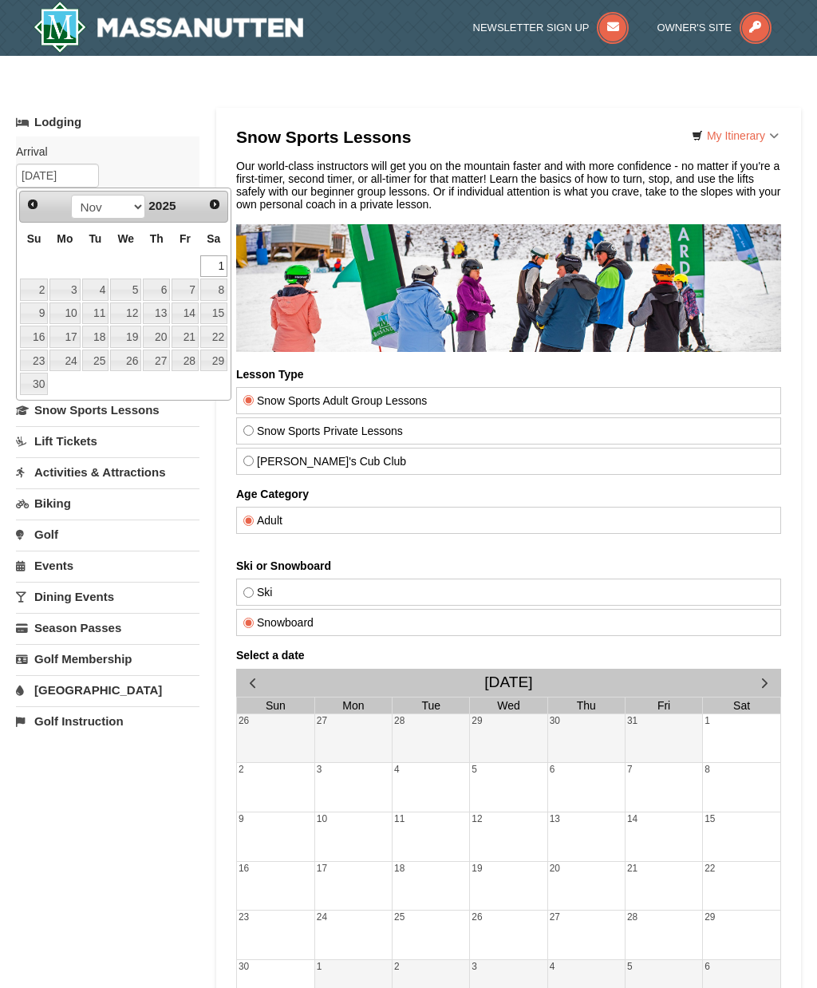
click at [41, 199] on link "Prev" at bounding box center [33, 204] width 22 height 22
click at [189, 355] on link "31" at bounding box center [185, 361] width 27 height 22
type input "10/31/2025"
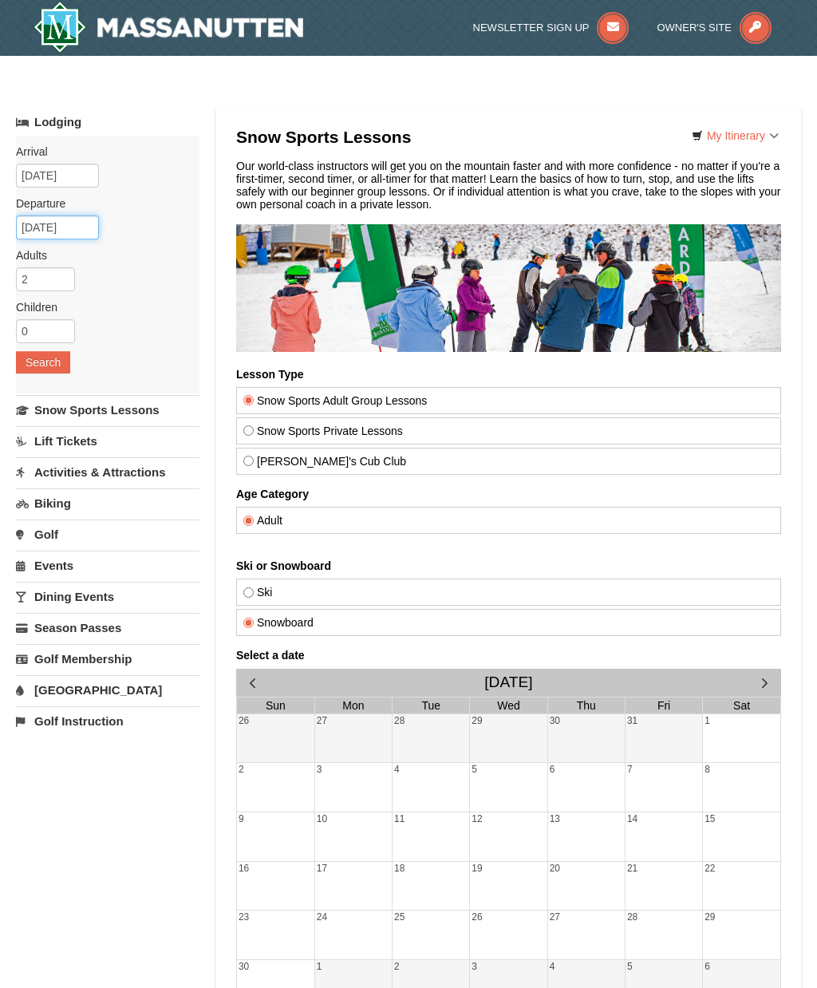
click at [71, 231] on input "11/02/2025" at bounding box center [57, 228] width 83 height 24
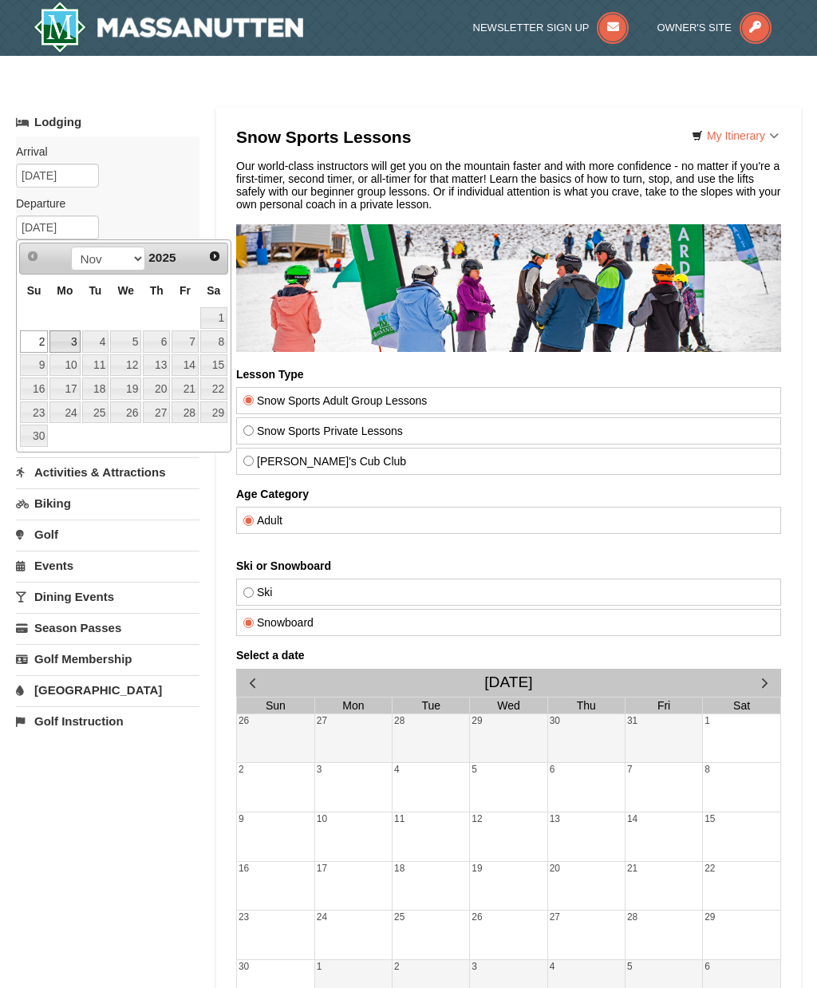
click at [63, 337] on link "3" at bounding box center [64, 341] width 30 height 22
type input "[DATE]"
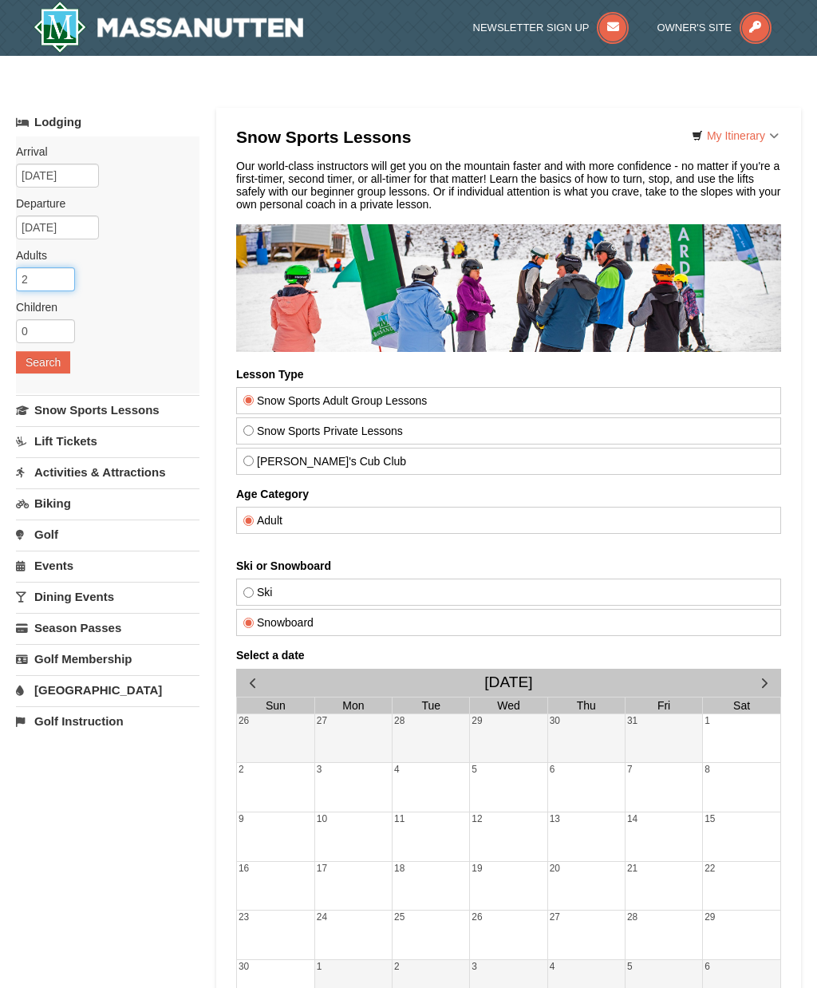
click at [55, 279] on input "2" at bounding box center [45, 279] width 59 height 24
type input "10"
click at [26, 355] on button "Search" at bounding box center [43, 362] width 54 height 22
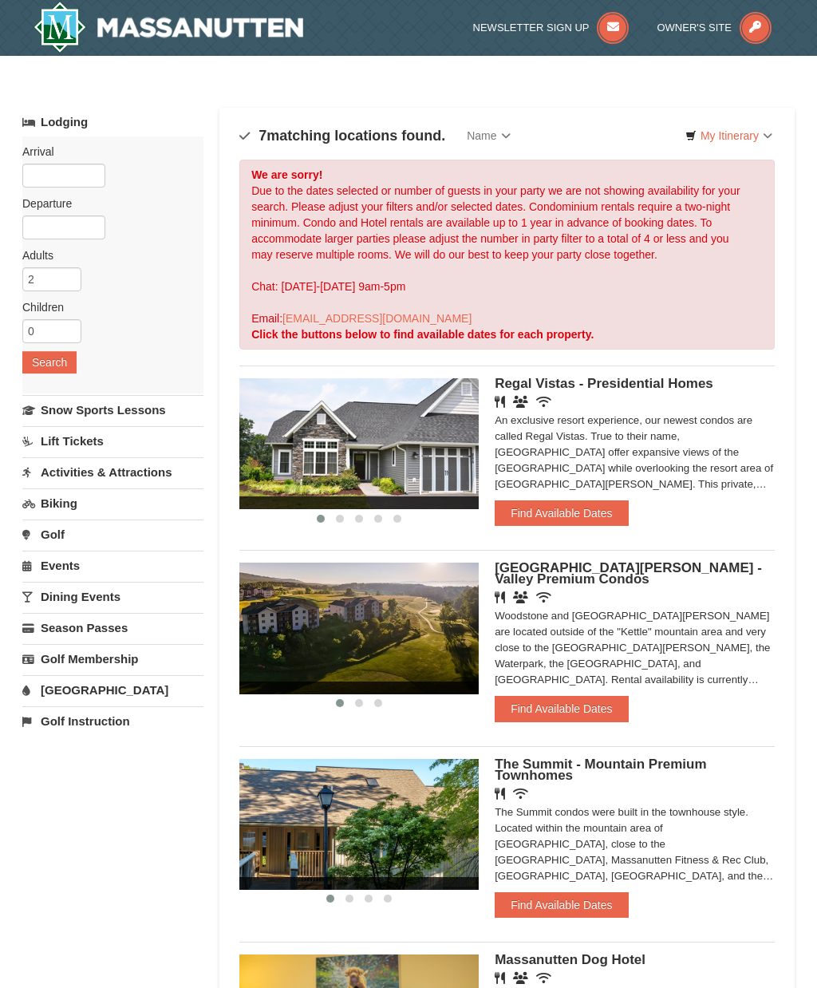
click at [61, 592] on link "Dining Events" at bounding box center [112, 597] width 181 height 30
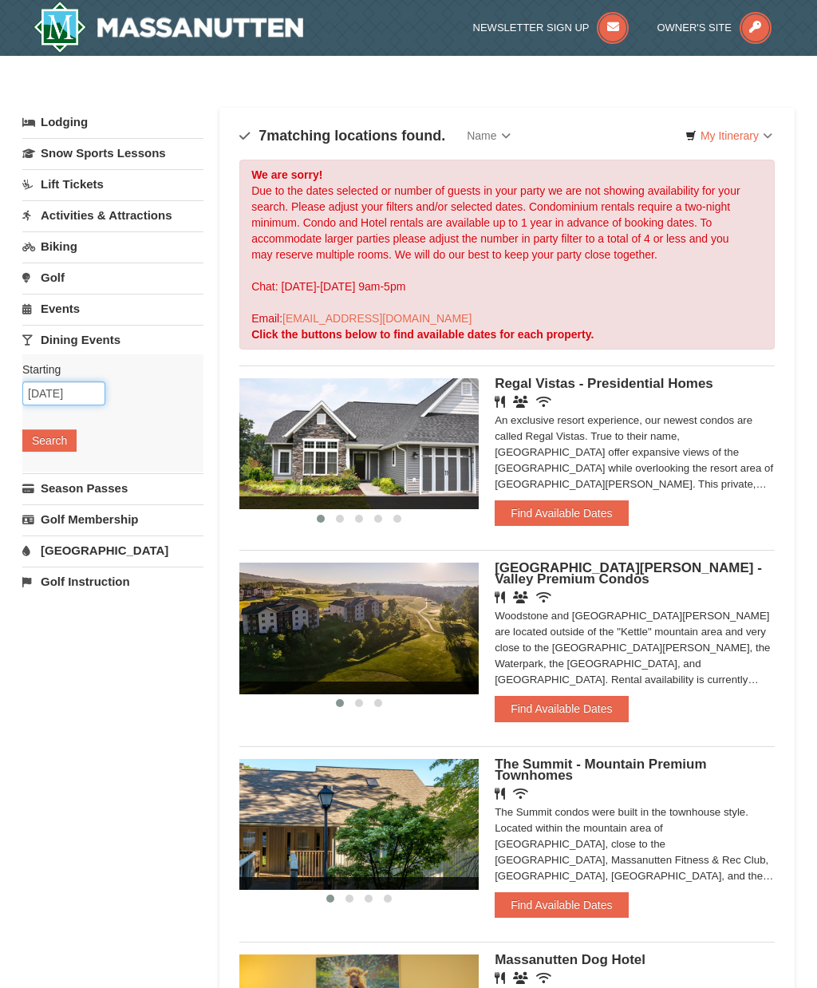
click at [49, 390] on input "[DATE]" at bounding box center [63, 394] width 83 height 24
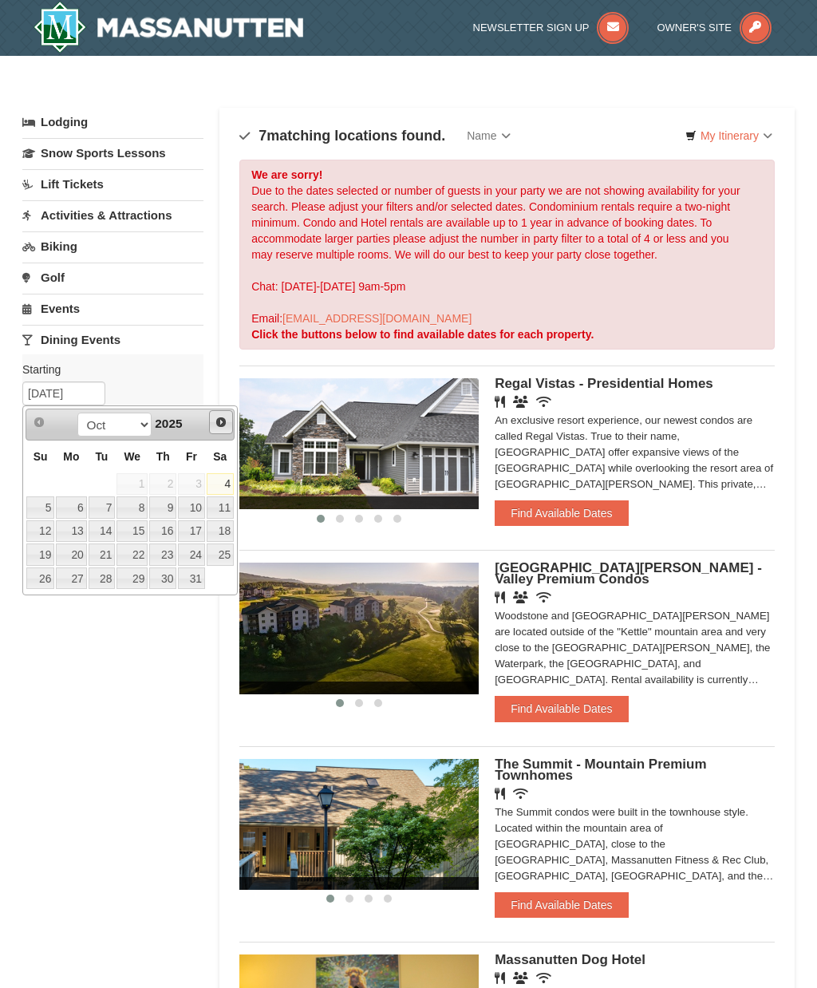
click at [220, 422] on span "Next" at bounding box center [221, 422] width 13 height 13
click at [223, 479] on link "1" at bounding box center [220, 484] width 27 height 22
type input "[DATE]"
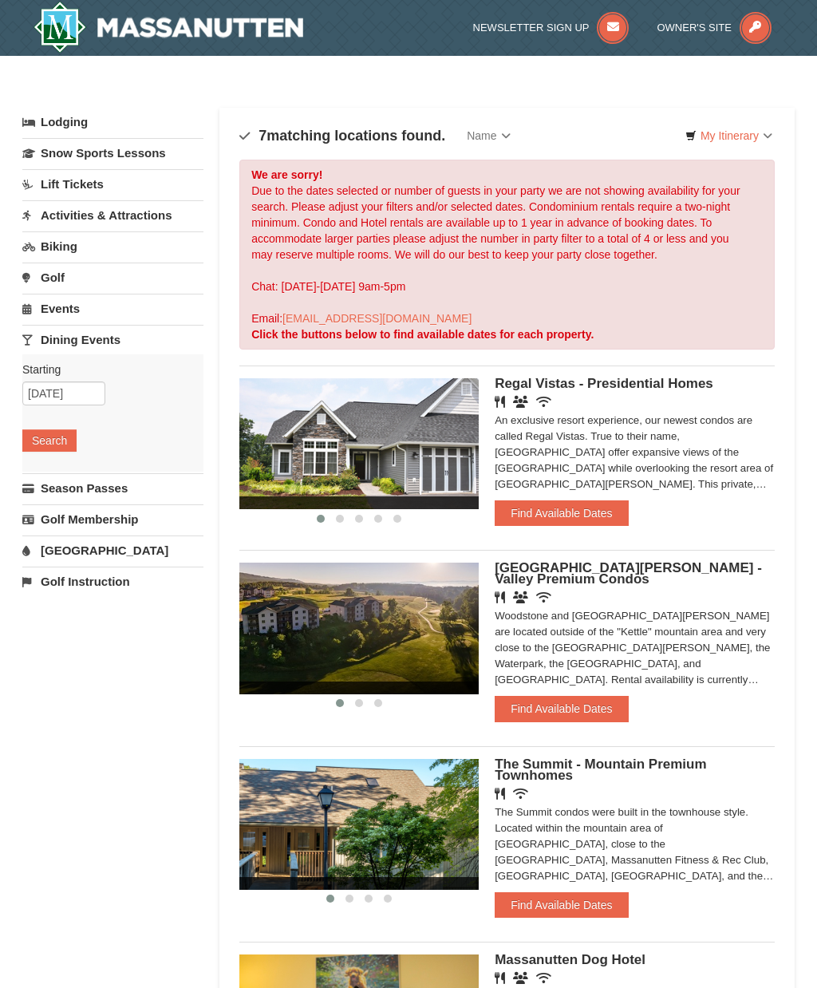
click at [49, 445] on button "Search" at bounding box center [49, 440] width 54 height 22
